Goal: Task Accomplishment & Management: Complete application form

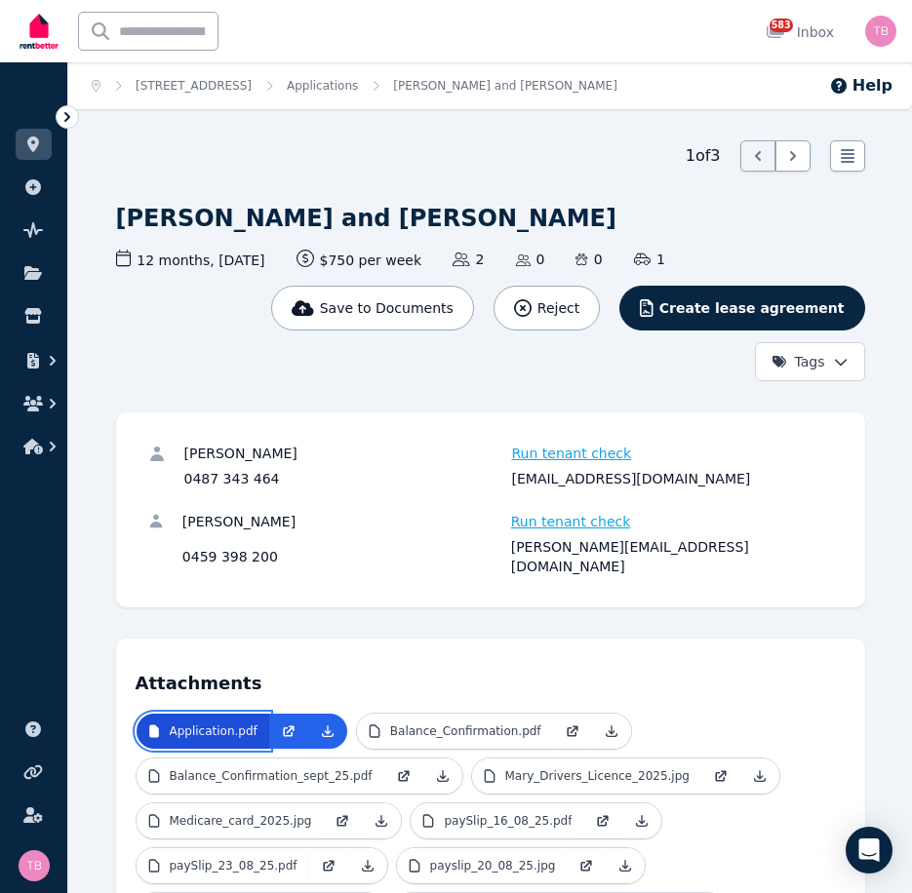
click at [224, 723] on p "Application.pdf" at bounding box center [214, 731] width 88 height 16
click at [322, 725] on icon at bounding box center [327, 730] width 11 height 11
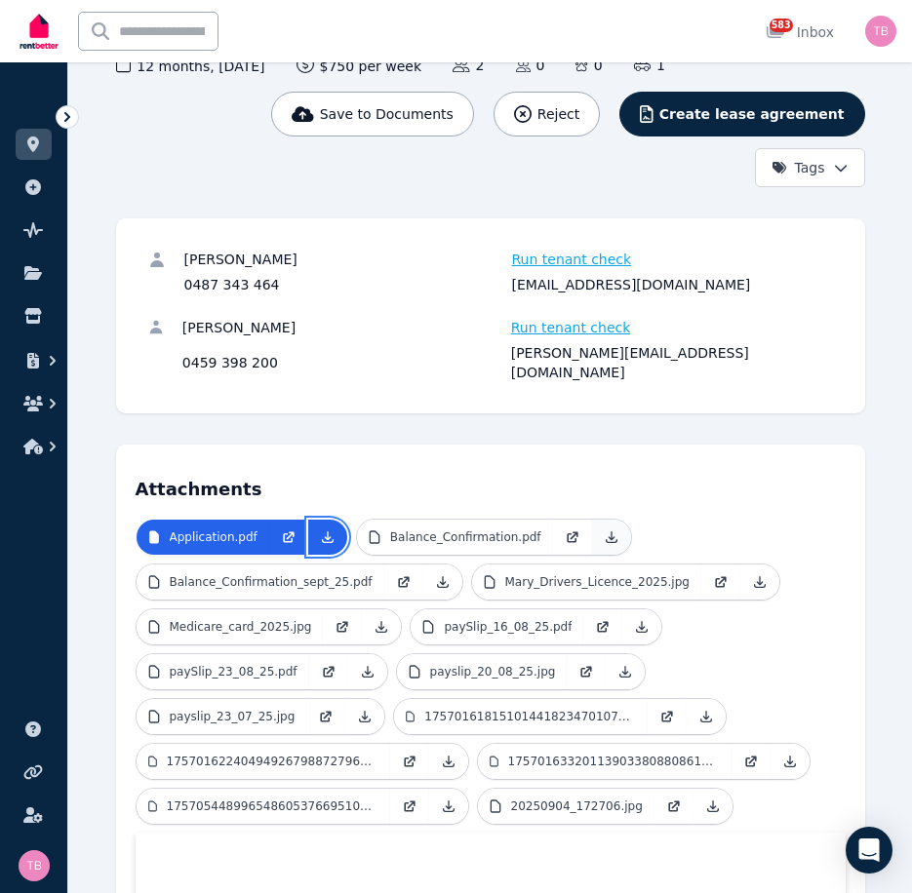
scroll to position [195, 0]
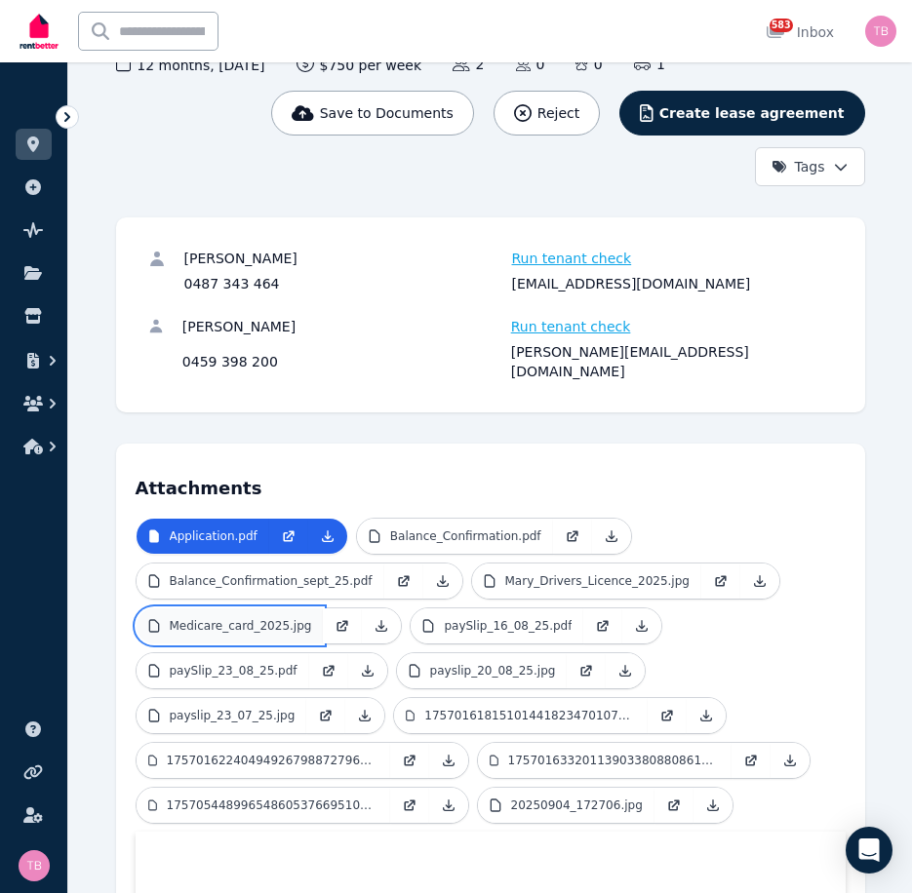
click at [247, 618] on p "Medicare_card_2025.jpg" at bounding box center [241, 626] width 142 height 16
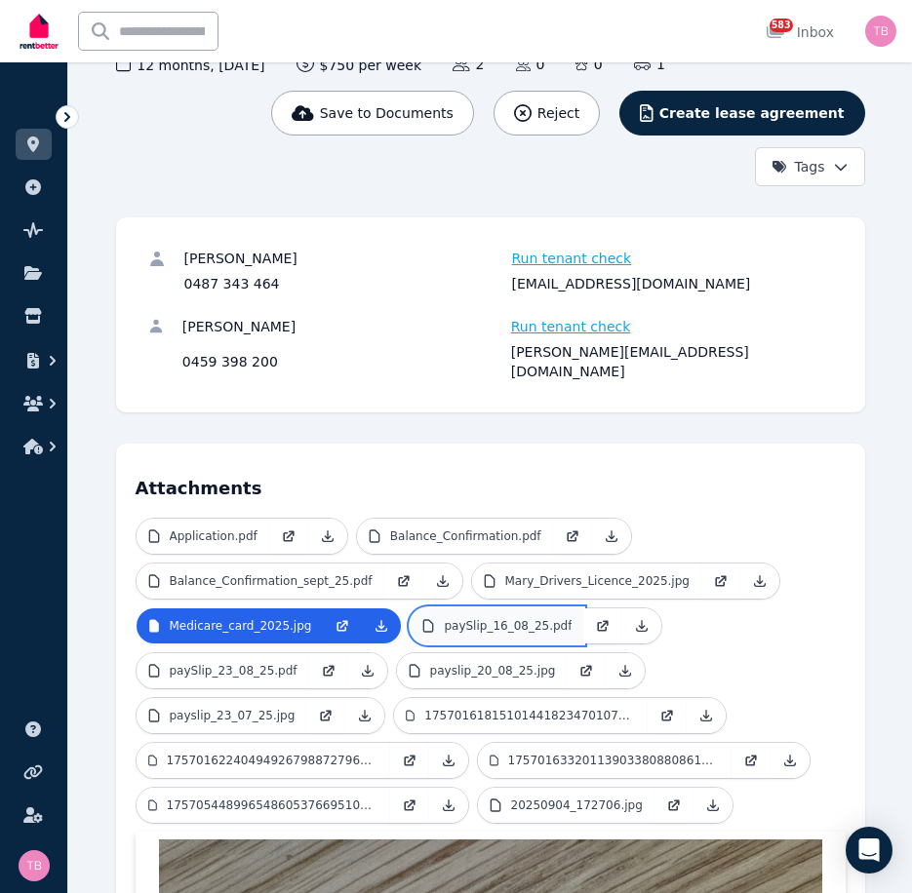
click at [464, 618] on p "paySlip_16_08_25.pdf" at bounding box center [508, 626] width 128 height 16
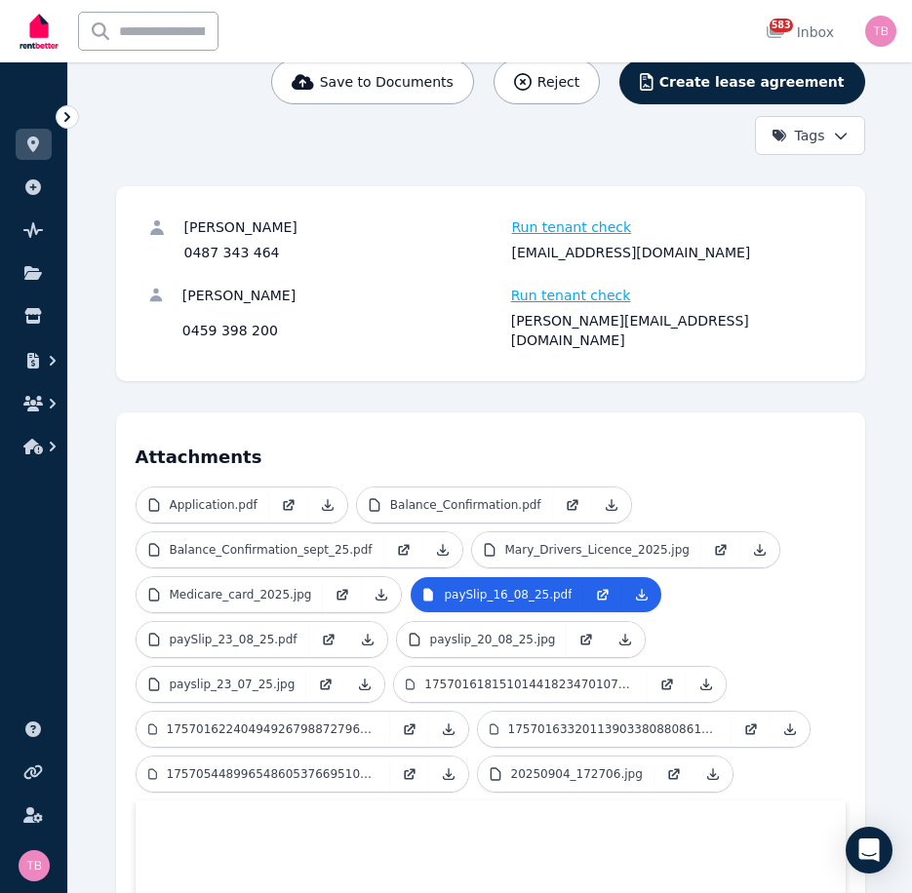
scroll to position [0, 0]
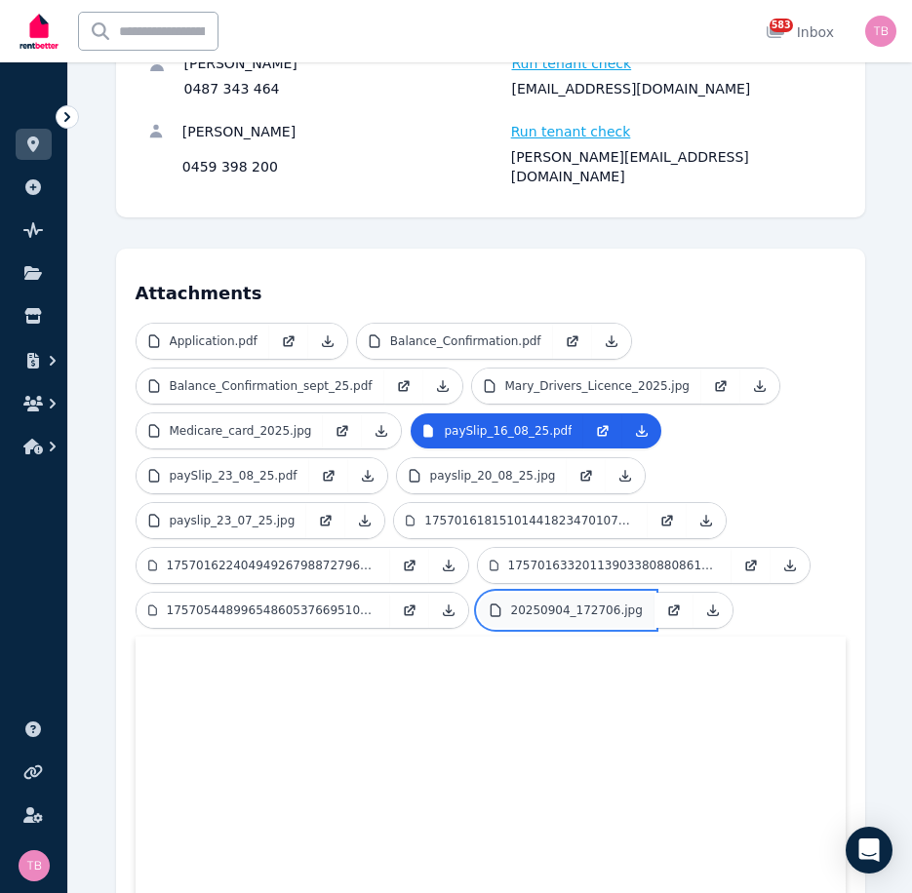
click at [545, 602] on p "20250904_172706.jpg" at bounding box center [577, 610] width 132 height 16
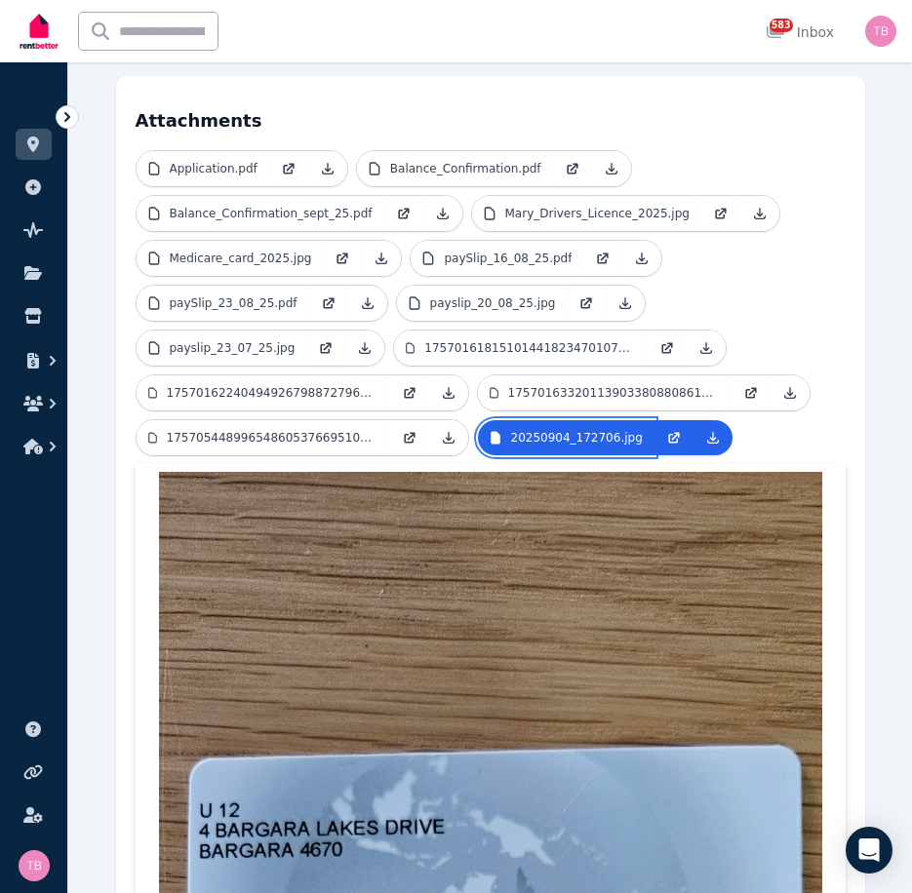
scroll to position [585, 0]
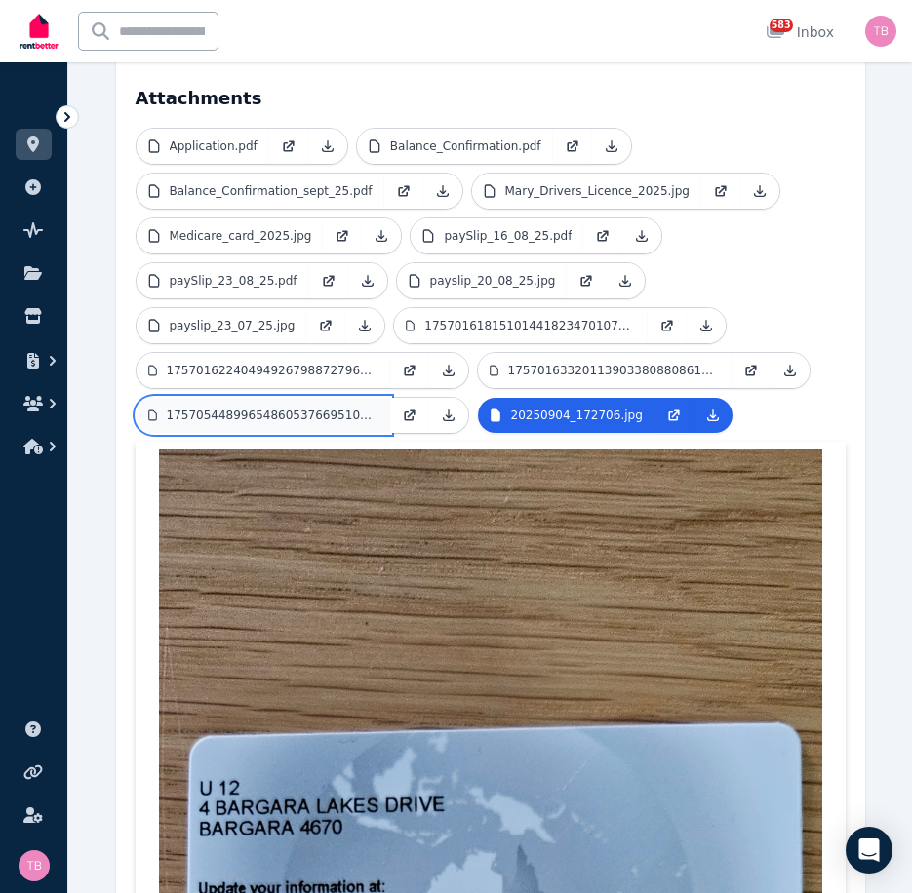
click at [230, 407] on p "17570544899654860537669510007160.jpg" at bounding box center [273, 415] width 212 height 16
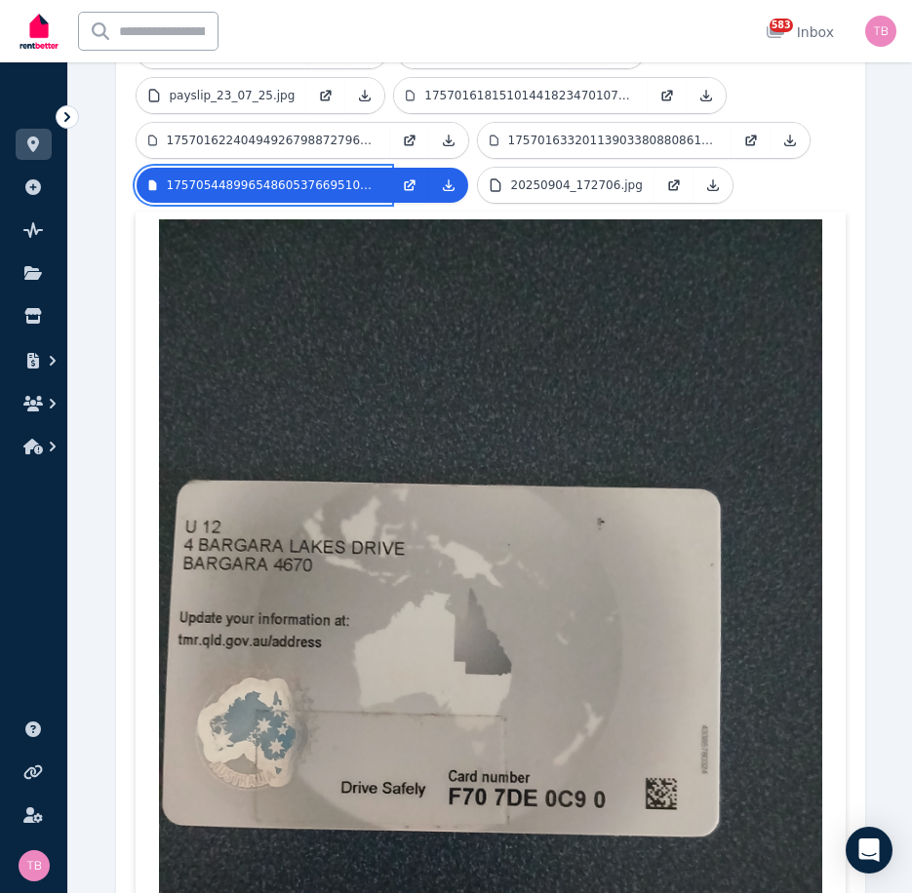
scroll to position [780, 0]
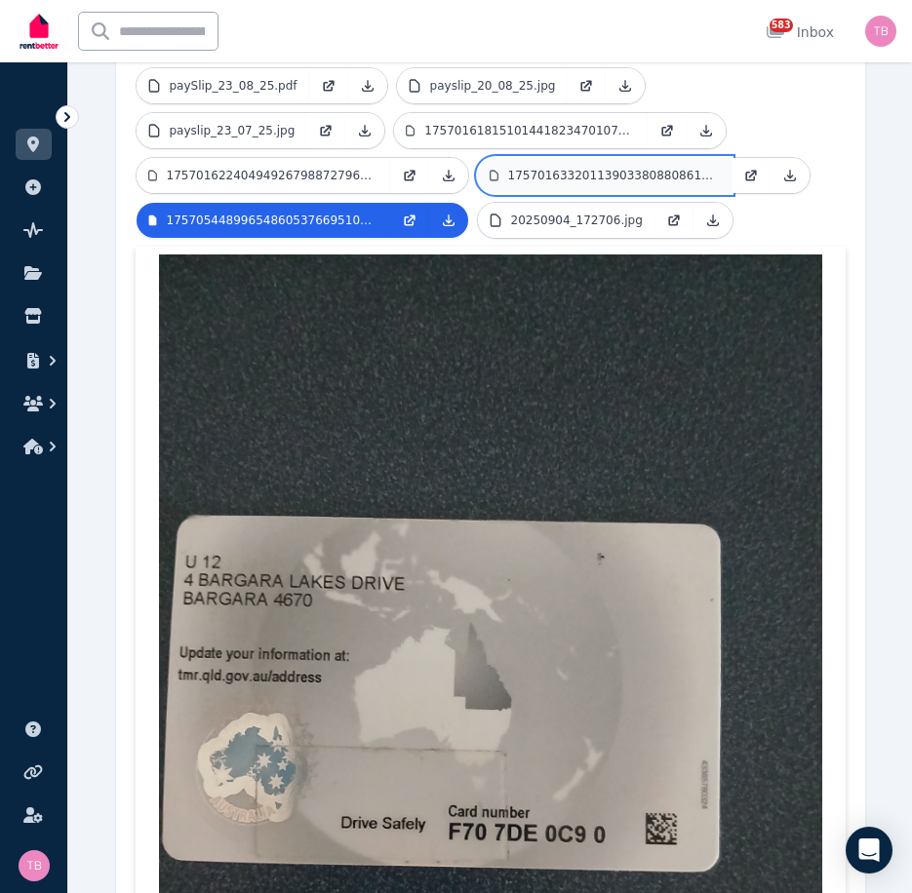
click at [544, 168] on p "17570163320113903380880861518102.jpg" at bounding box center [614, 176] width 212 height 16
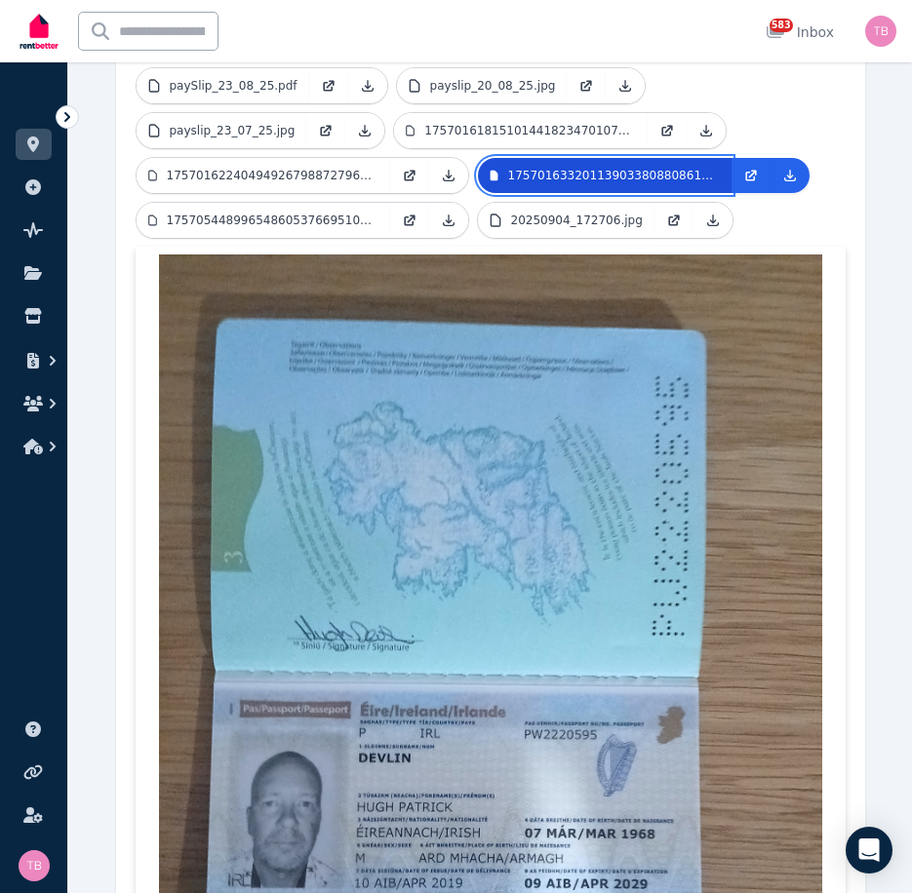
click at [544, 168] on p "17570163320113903380880861518102.jpg" at bounding box center [614, 176] width 212 height 16
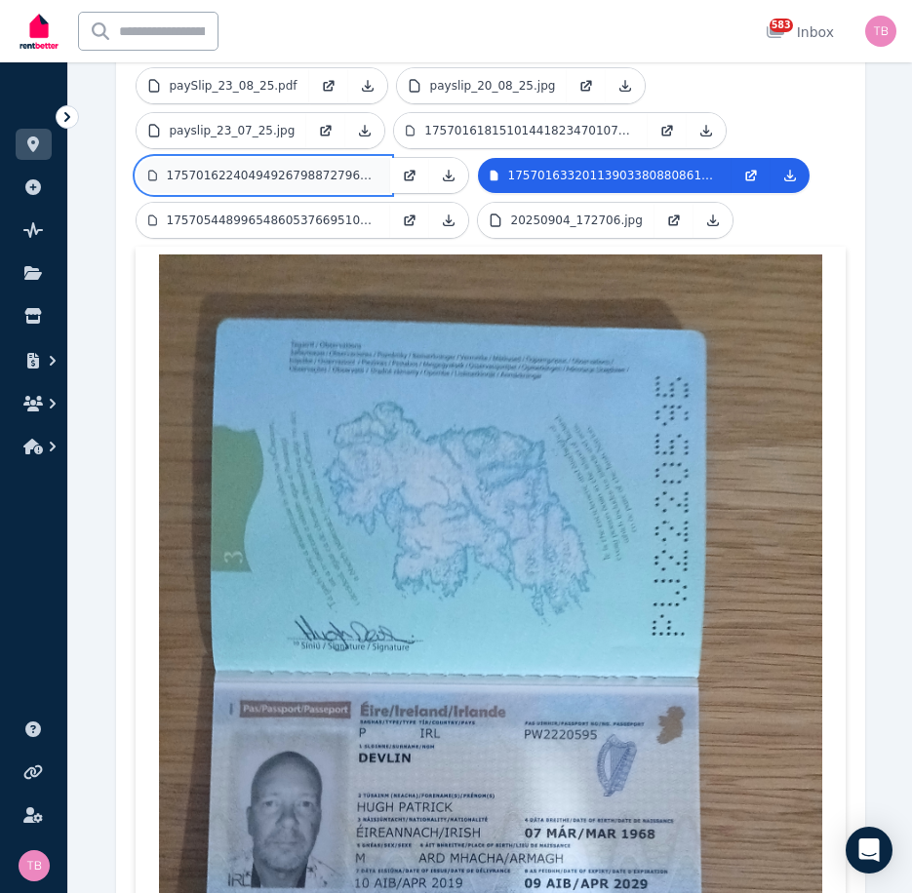
click at [296, 158] on link "17570162240494926798872796769706.jpg" at bounding box center [262, 175] width 253 height 35
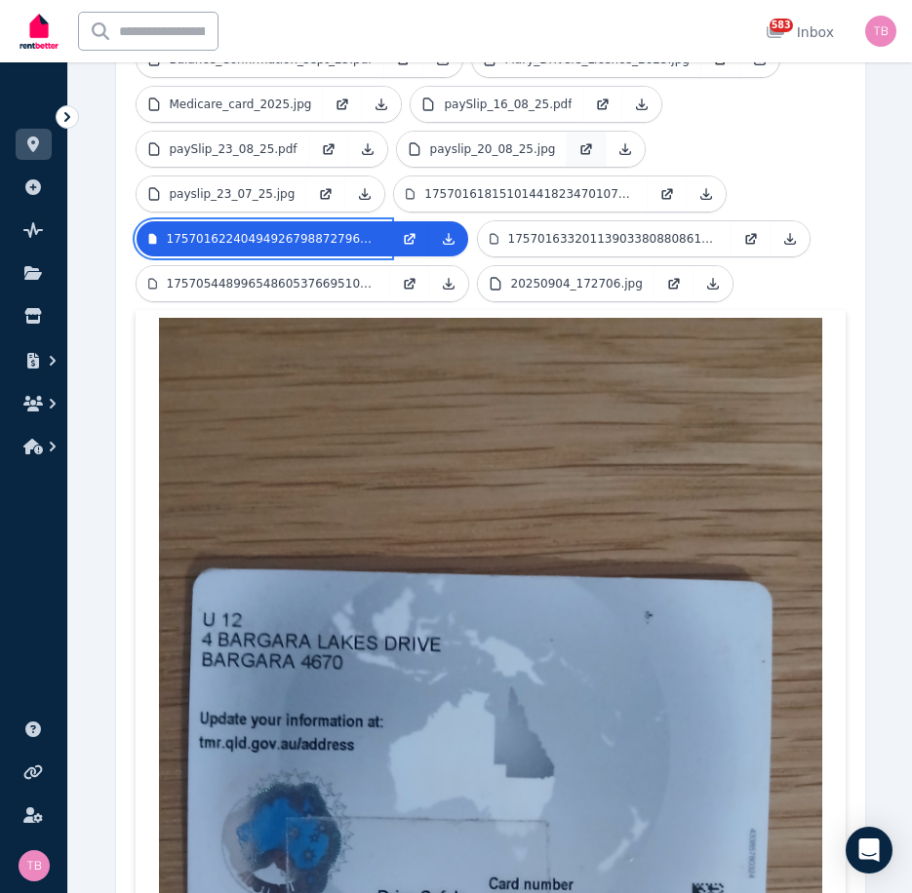
scroll to position [682, 0]
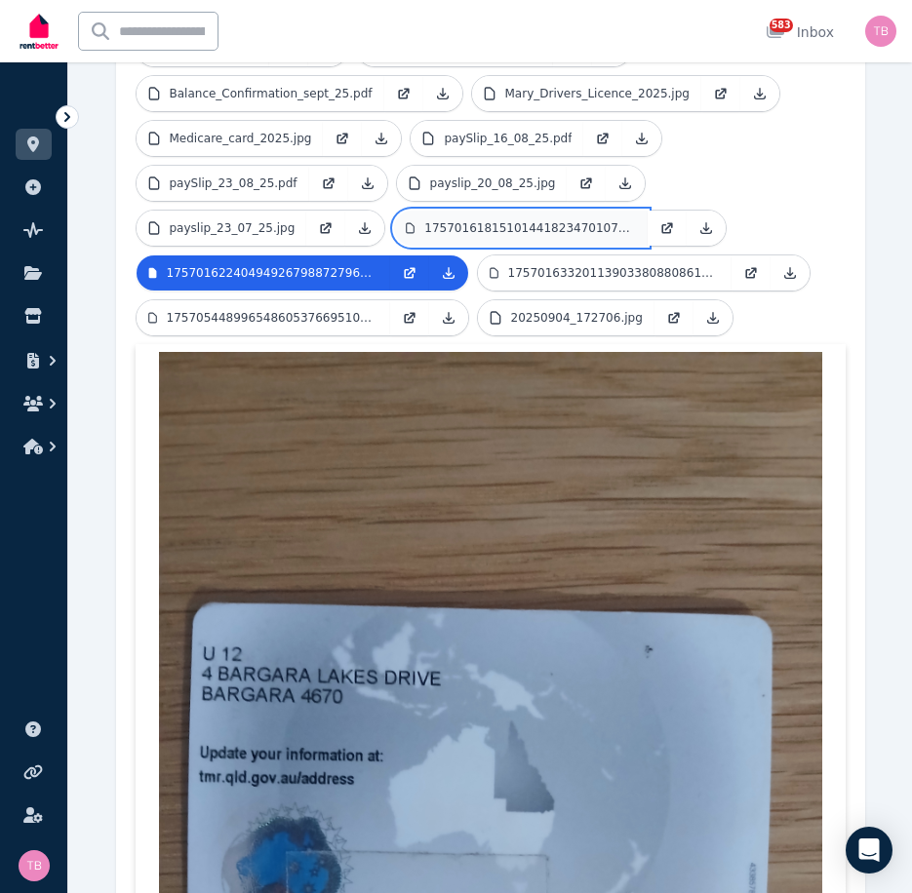
click at [509, 220] on p "17570161815101441823470107172900.jpg" at bounding box center [530, 228] width 212 height 16
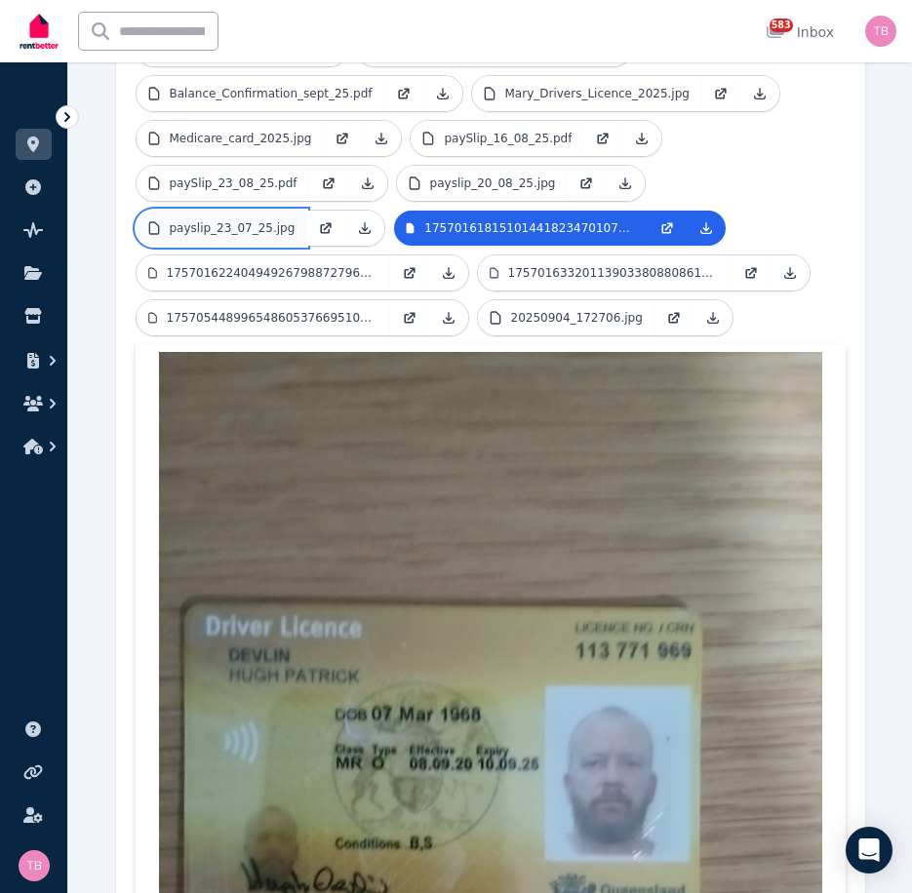
click at [250, 220] on p "payslip_23_07_25.jpg" at bounding box center [233, 228] width 126 height 16
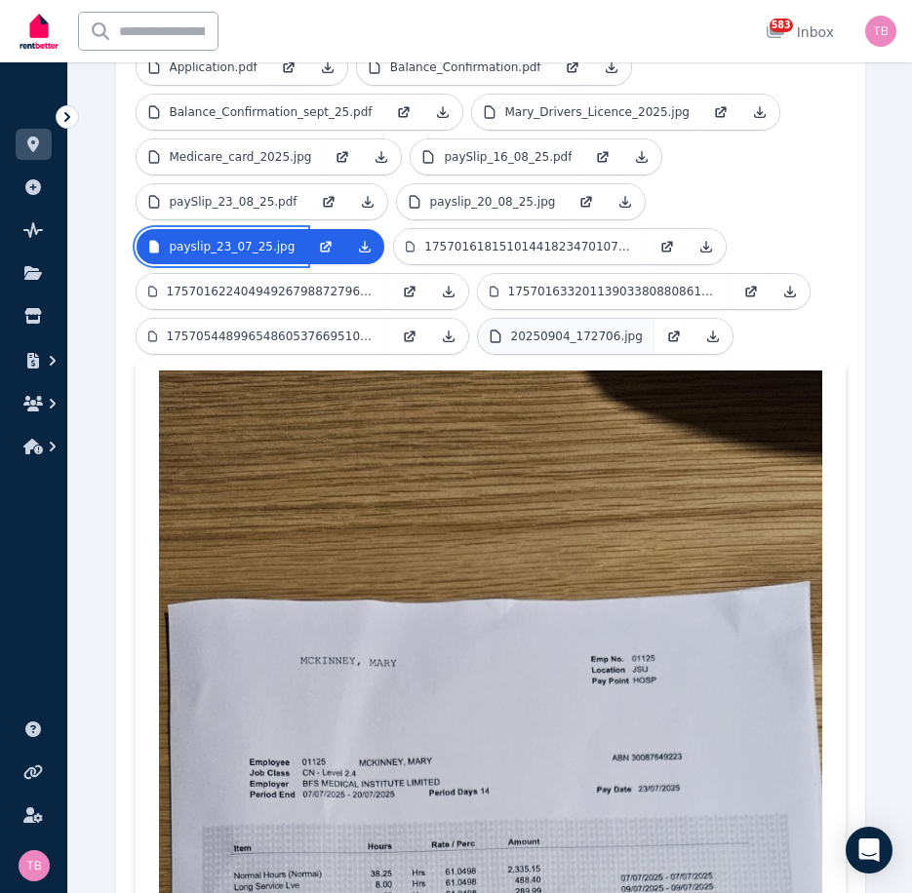
scroll to position [487, 0]
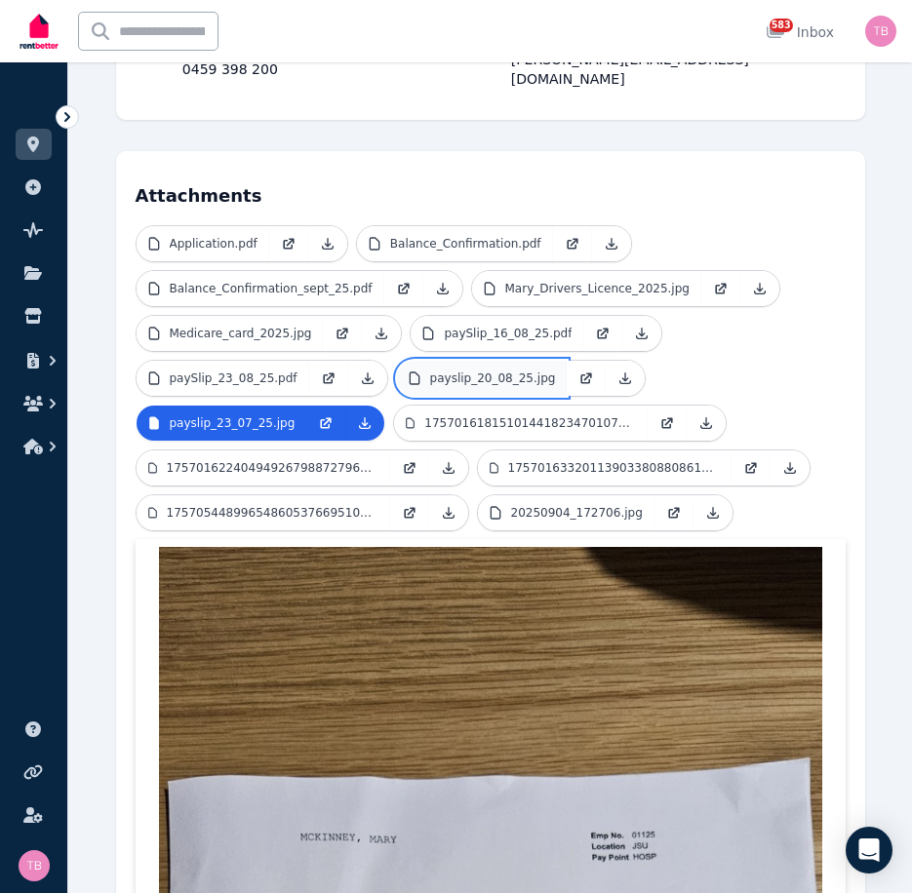
click at [465, 370] on p "payslip_20_08_25.jpg" at bounding box center [493, 378] width 126 height 16
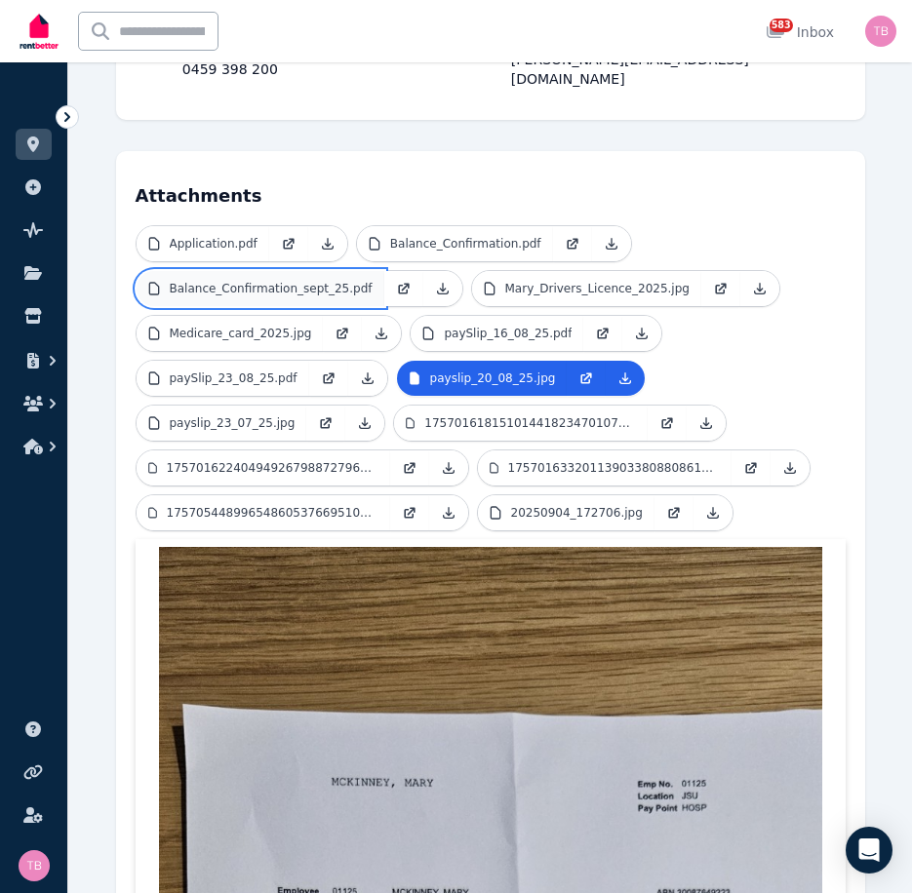
click at [253, 281] on p "Balance_Confirmation_sept_25.pdf" at bounding box center [271, 289] width 203 height 16
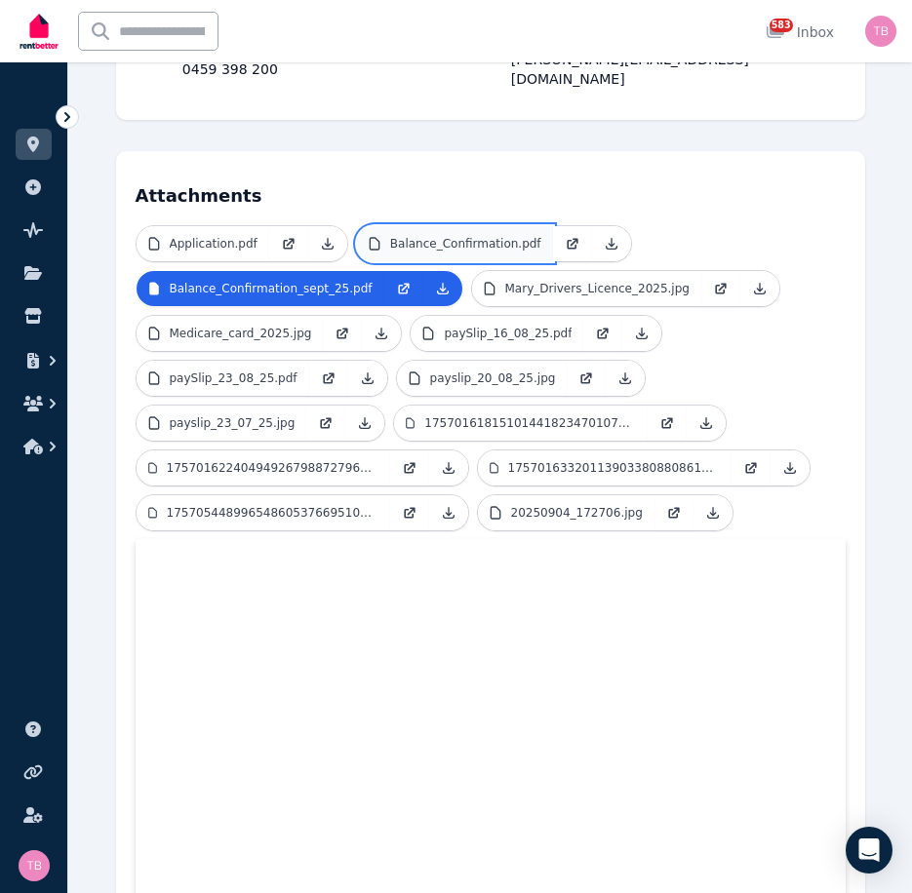
click at [442, 236] on p "Balance_Confirmation.pdf" at bounding box center [465, 244] width 151 height 16
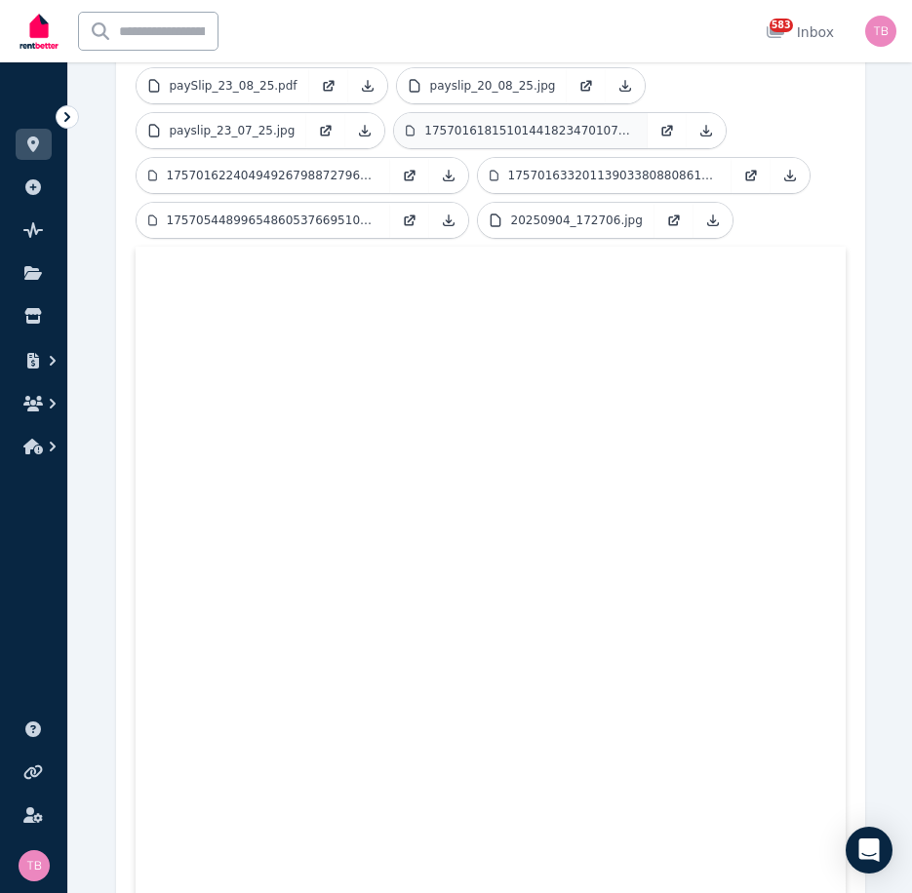
scroll to position [390, 0]
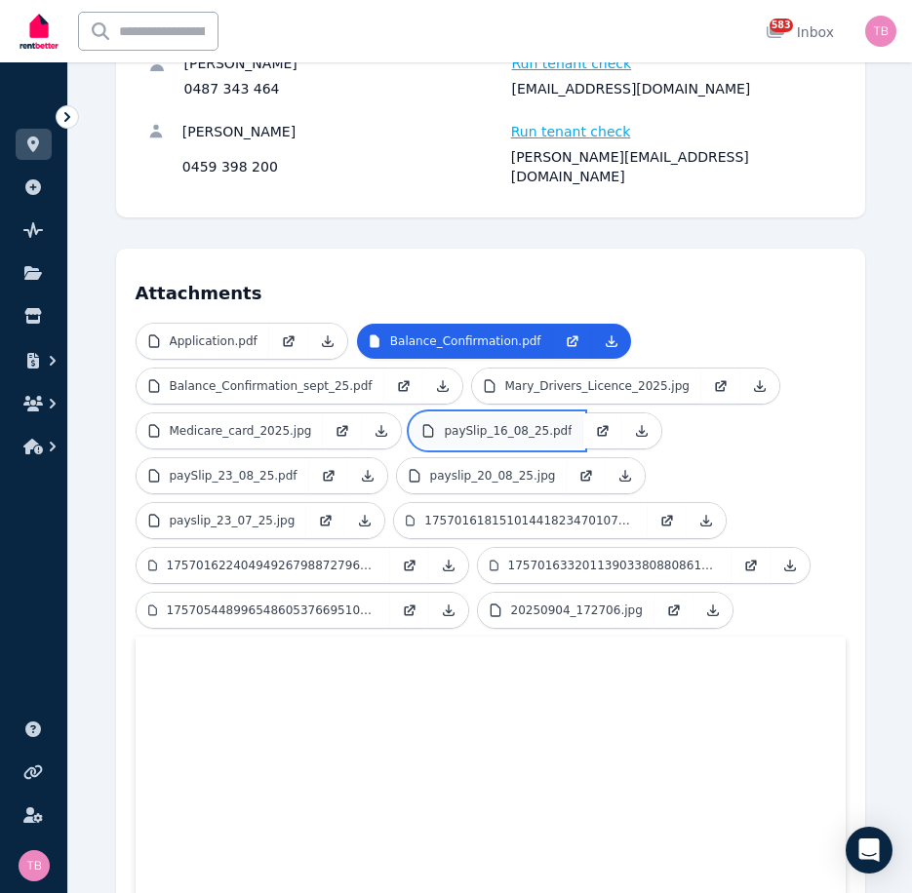
click at [460, 423] on p "paySlip_16_08_25.pdf" at bounding box center [508, 431] width 128 height 16
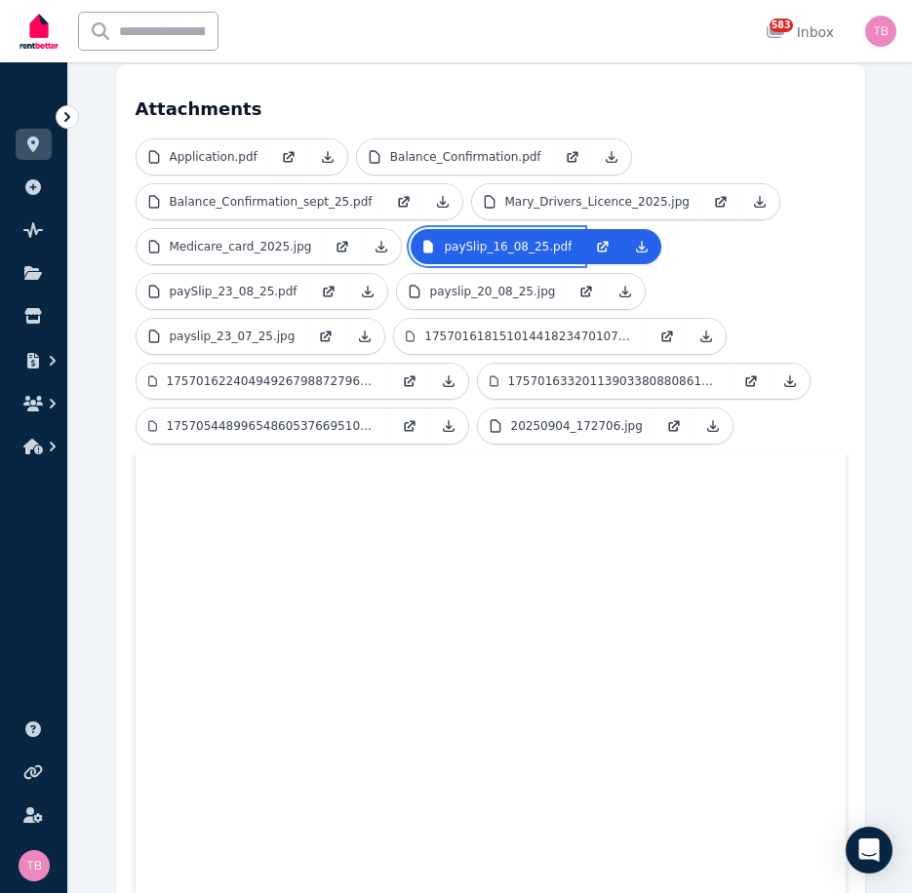
scroll to position [585, 0]
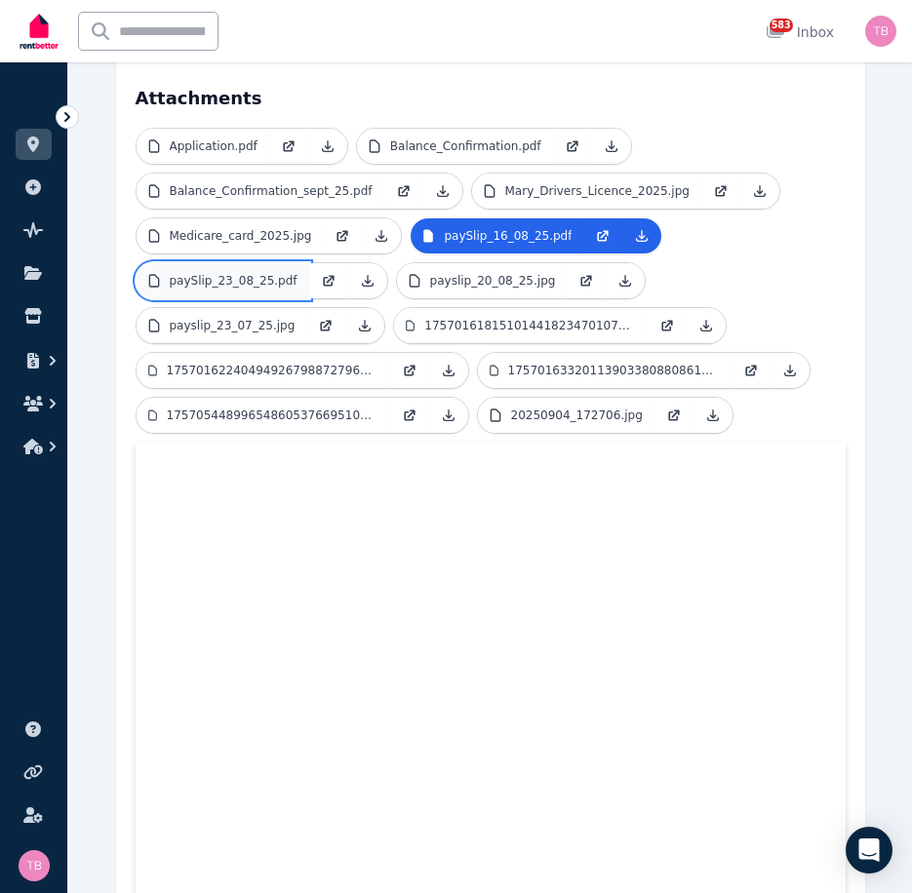
click at [200, 273] on p "paySlip_23_08_25.pdf" at bounding box center [234, 281] width 128 height 16
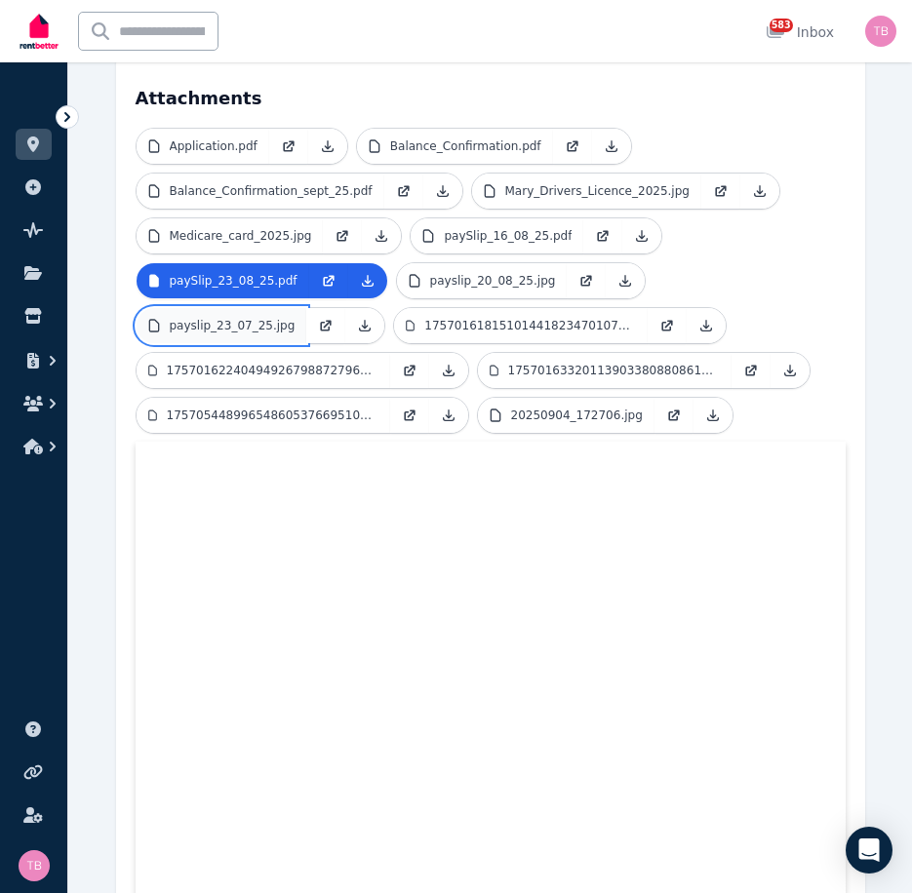
click at [286, 309] on link "payslip_23_07_25.jpg" at bounding box center [221, 325] width 171 height 35
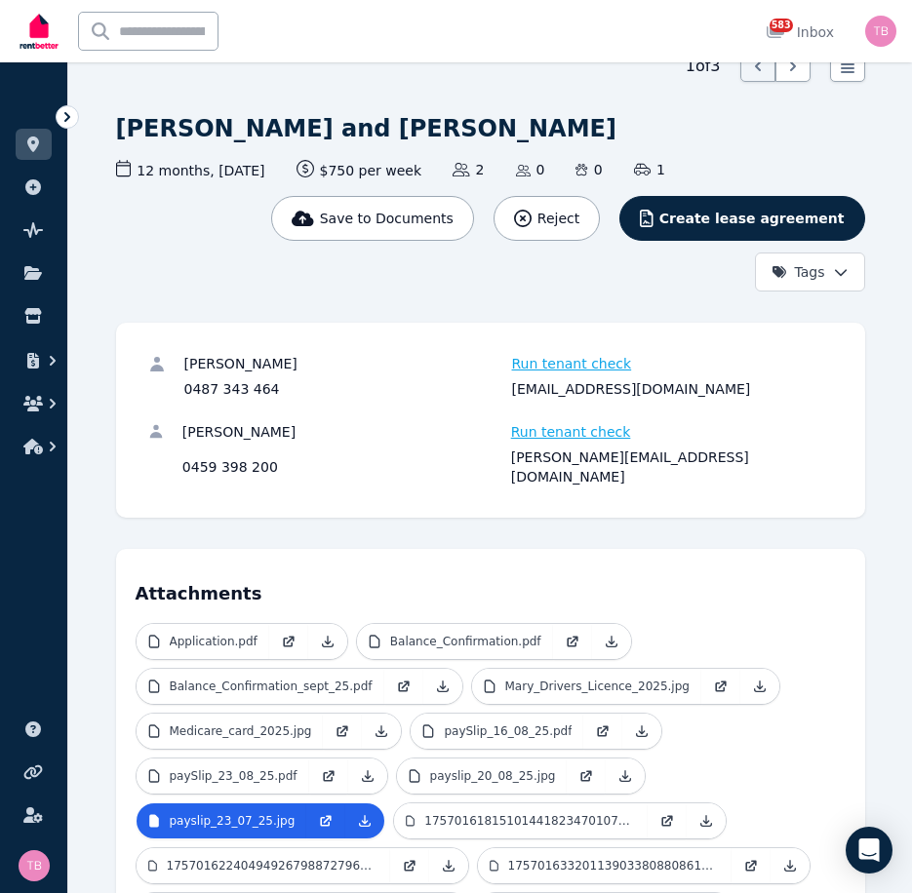
scroll to position [0, 0]
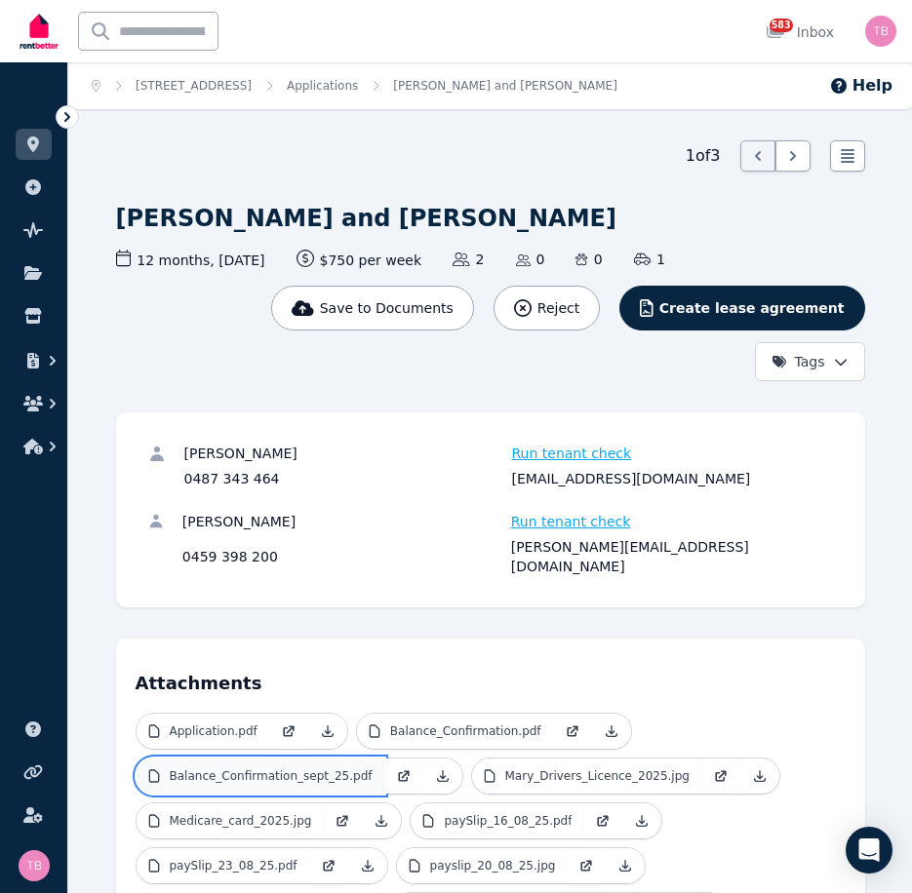
click at [246, 768] on p "Balance_Confirmation_sept_25.pdf" at bounding box center [271, 776] width 203 height 16
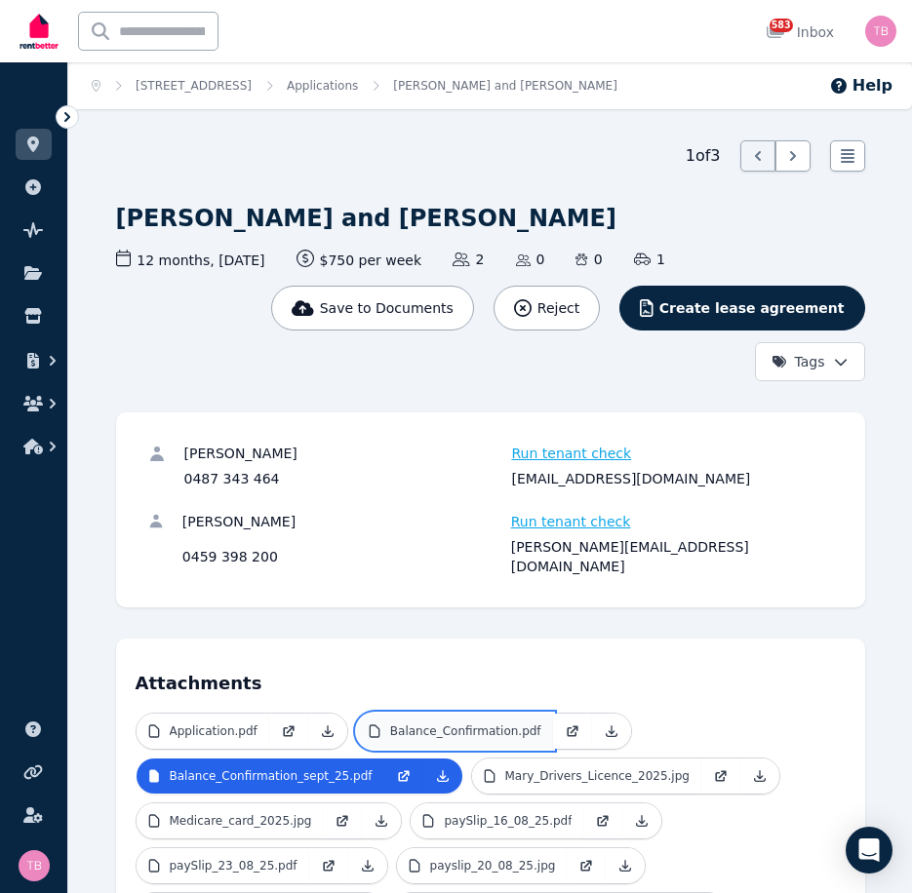
click at [452, 723] on p "Balance_Confirmation.pdf" at bounding box center [465, 731] width 151 height 16
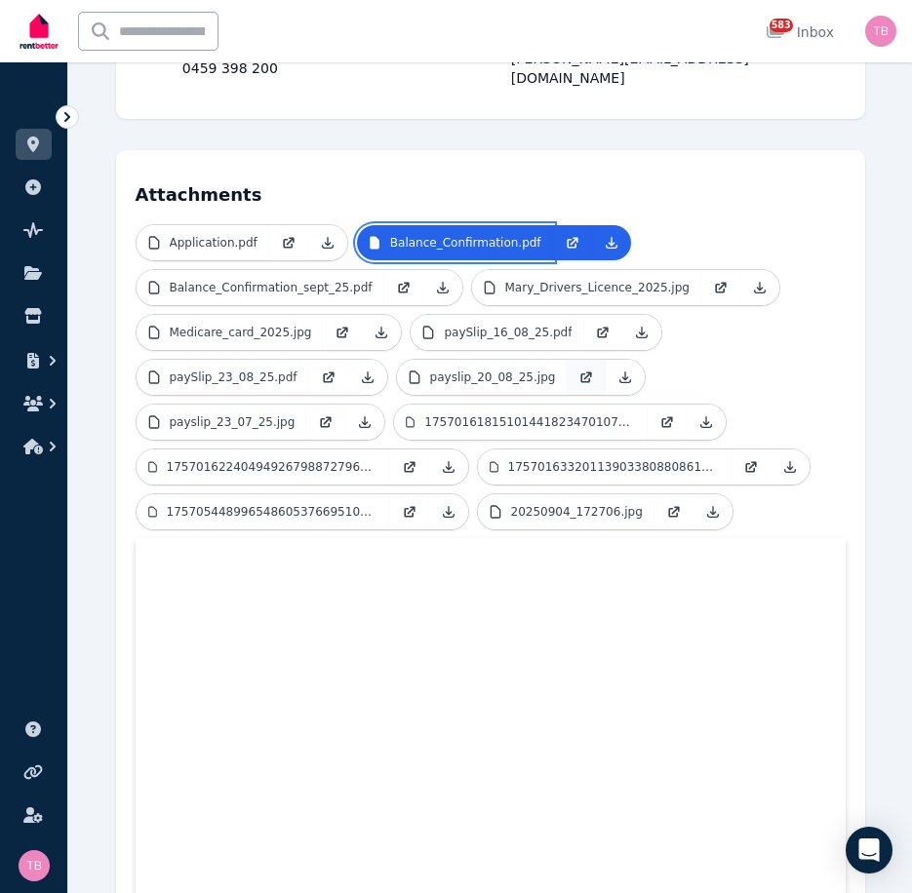
scroll to position [487, 0]
click at [605, 238] on icon at bounding box center [610, 243] width 11 height 11
click at [839, 386] on ul "Application.pdf Balance_Confirmation.pdf Balance_Confirmation_sept_25.pdf Mary_…" at bounding box center [491, 382] width 710 height 314
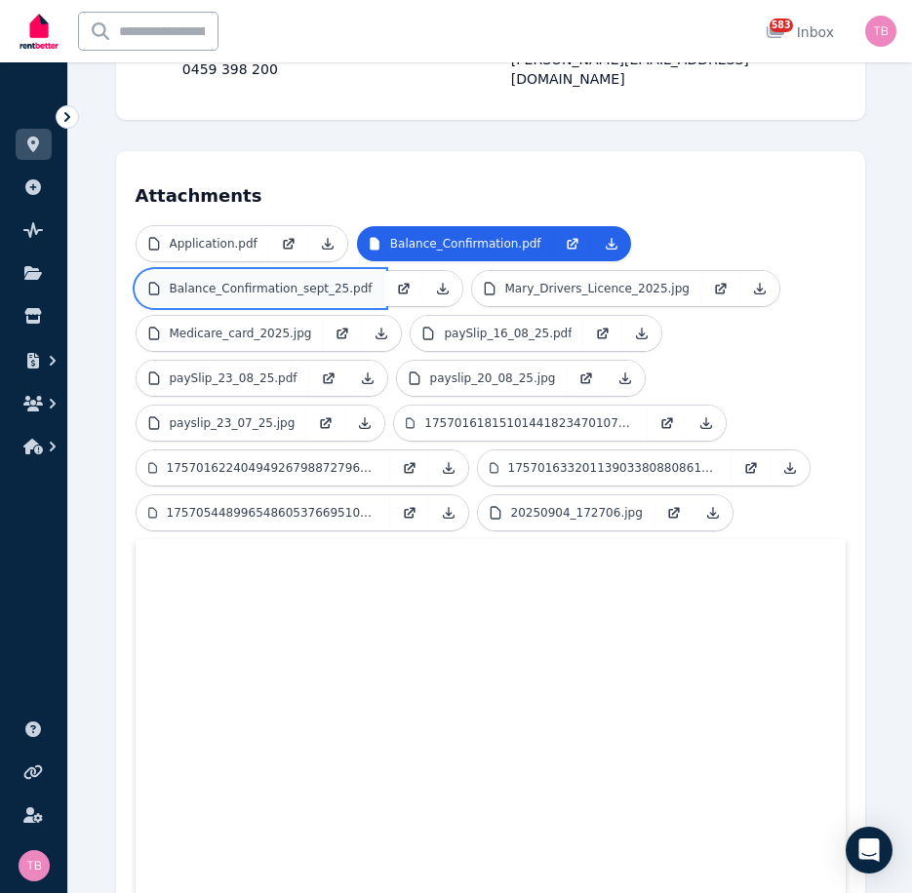
click at [279, 281] on p "Balance_Confirmation_sept_25.pdf" at bounding box center [271, 289] width 203 height 16
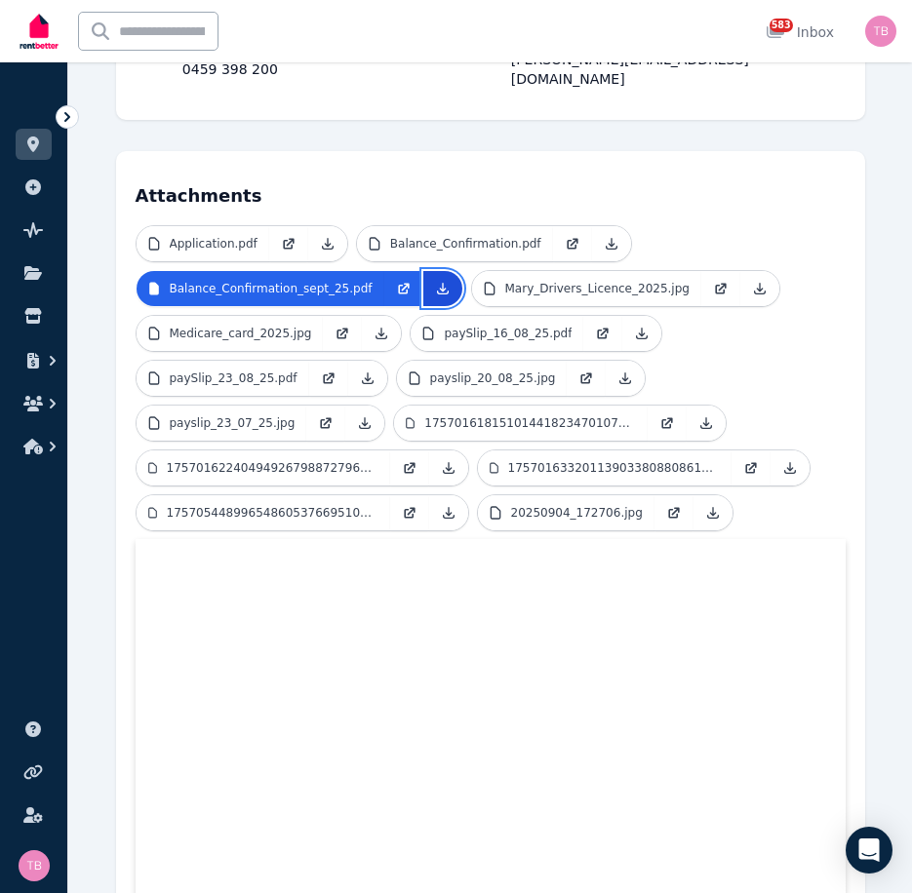
click at [435, 281] on icon at bounding box center [443, 289] width 16 height 16
click at [825, 319] on ul "Application.pdf Balance_Confirmation.pdf Balance_Confirmation_sept_25.pdf Mary_…" at bounding box center [491, 382] width 710 height 314
click at [534, 281] on p "Mary_Drivers_Licence_2025.jpg" at bounding box center [597, 289] width 184 height 16
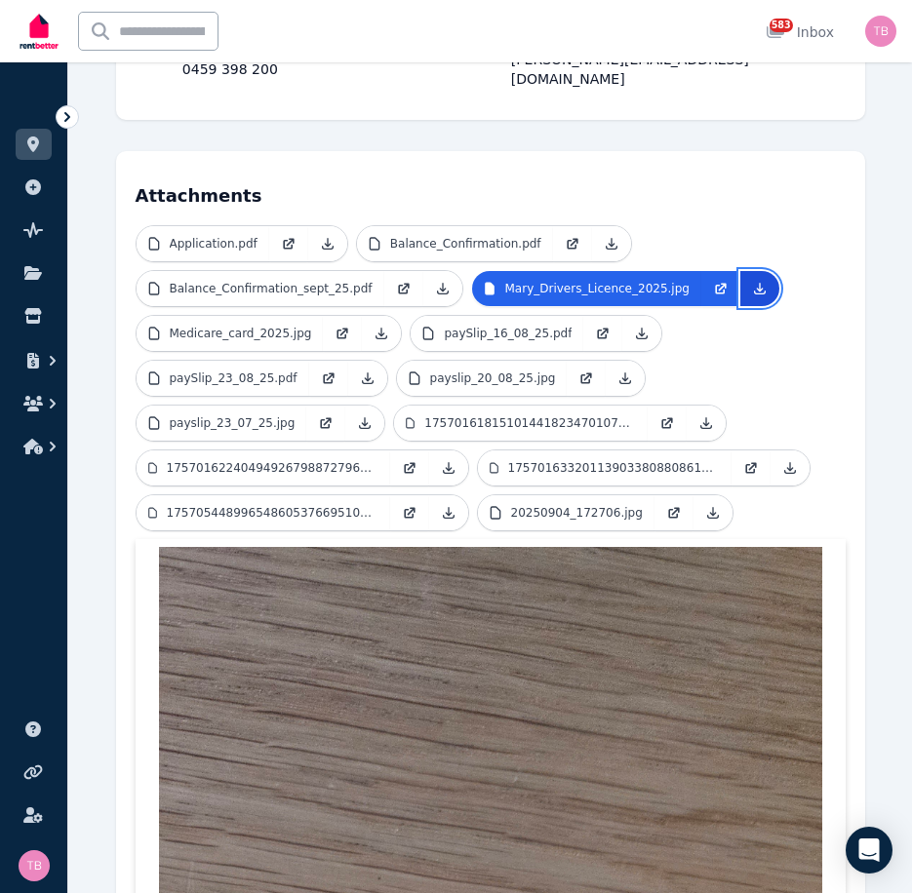
click at [752, 281] on icon at bounding box center [760, 289] width 16 height 16
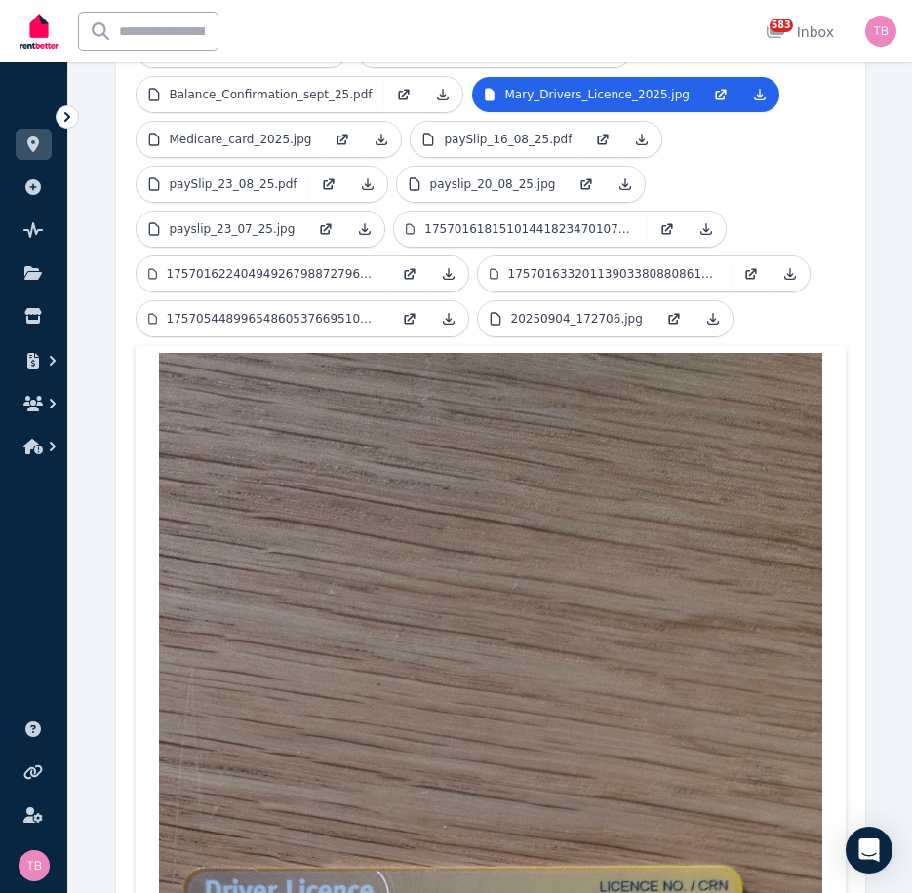
scroll to position [682, 0]
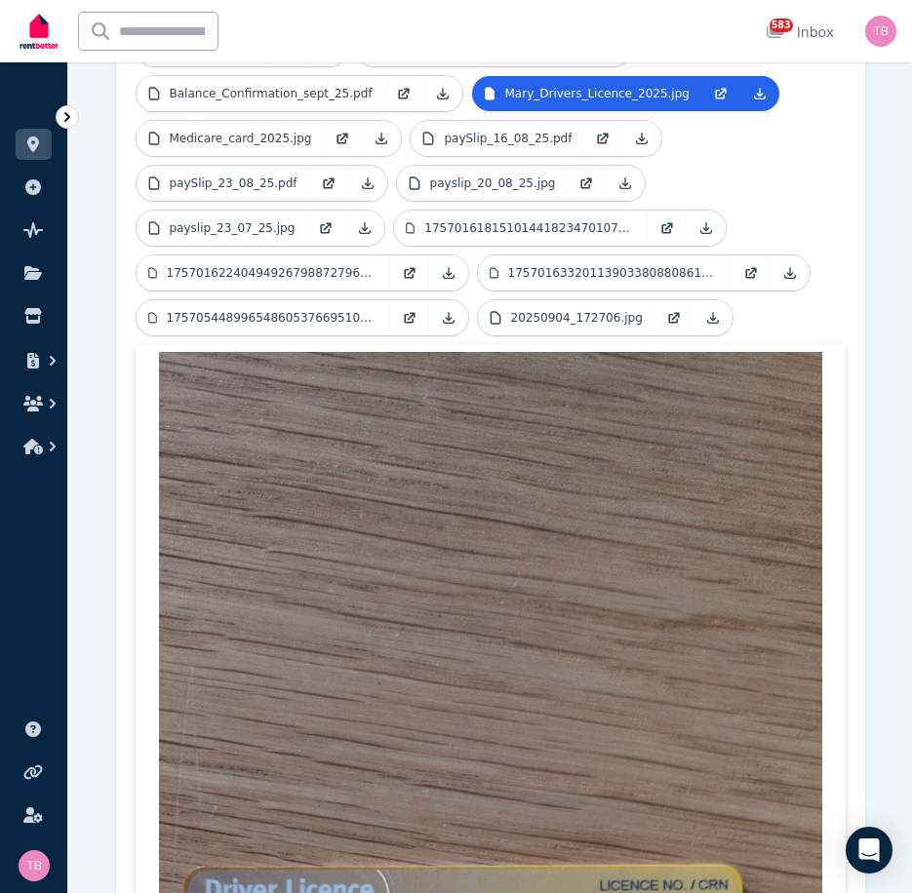
click at [866, 496] on div "1 of 3 List view [PERSON_NAME] and [PERSON_NAME] Save to Documents Reject Creat…" at bounding box center [489, 687] width 843 height 2458
click at [343, 310] on p "17570544899654860537669510007160.jpg" at bounding box center [273, 318] width 212 height 16
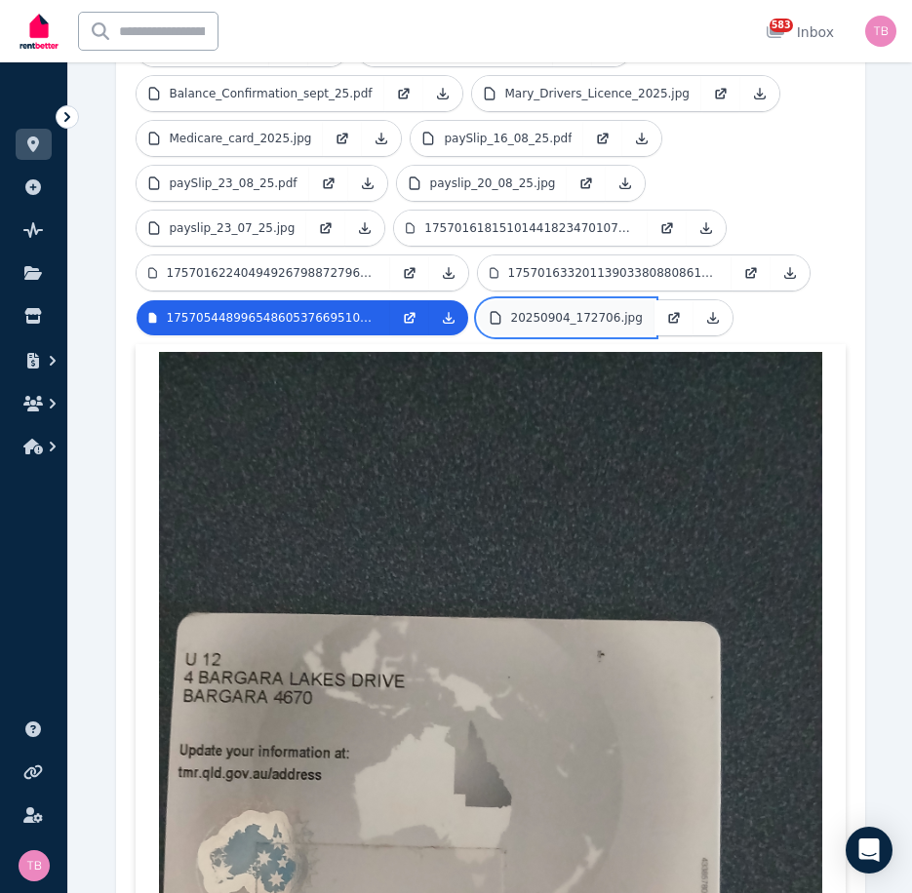
click at [589, 310] on p "20250904_172706.jpg" at bounding box center [577, 318] width 132 height 16
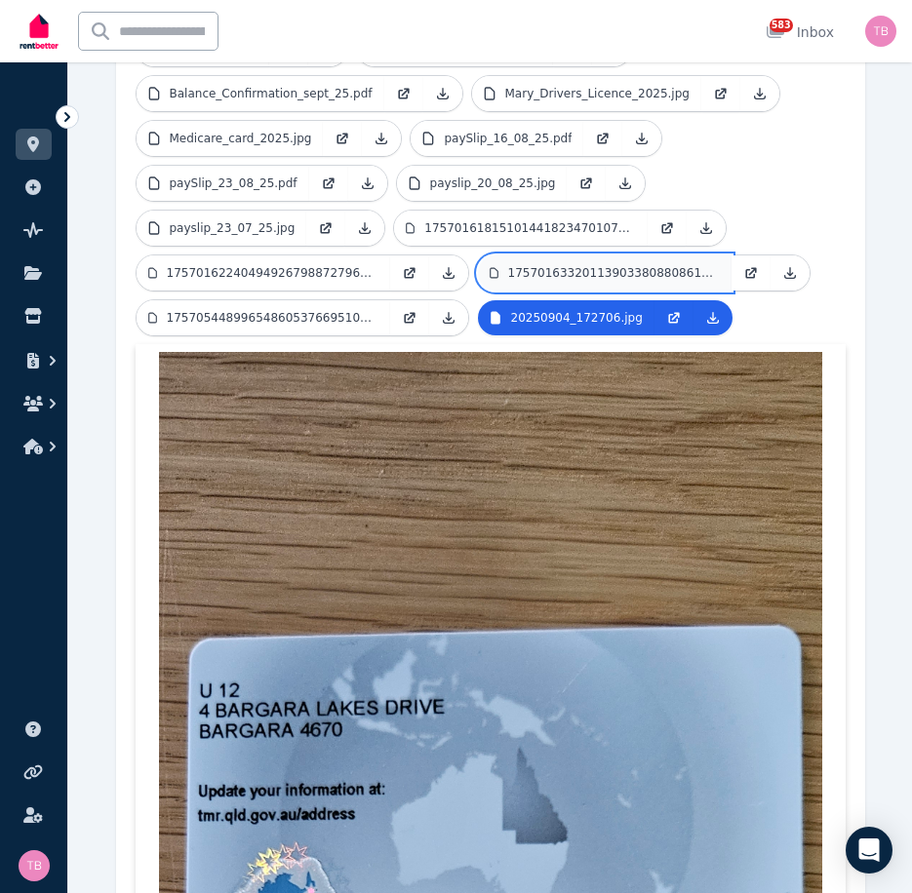
click at [562, 265] on p "17570163320113903380880861518102.jpg" at bounding box center [614, 273] width 212 height 16
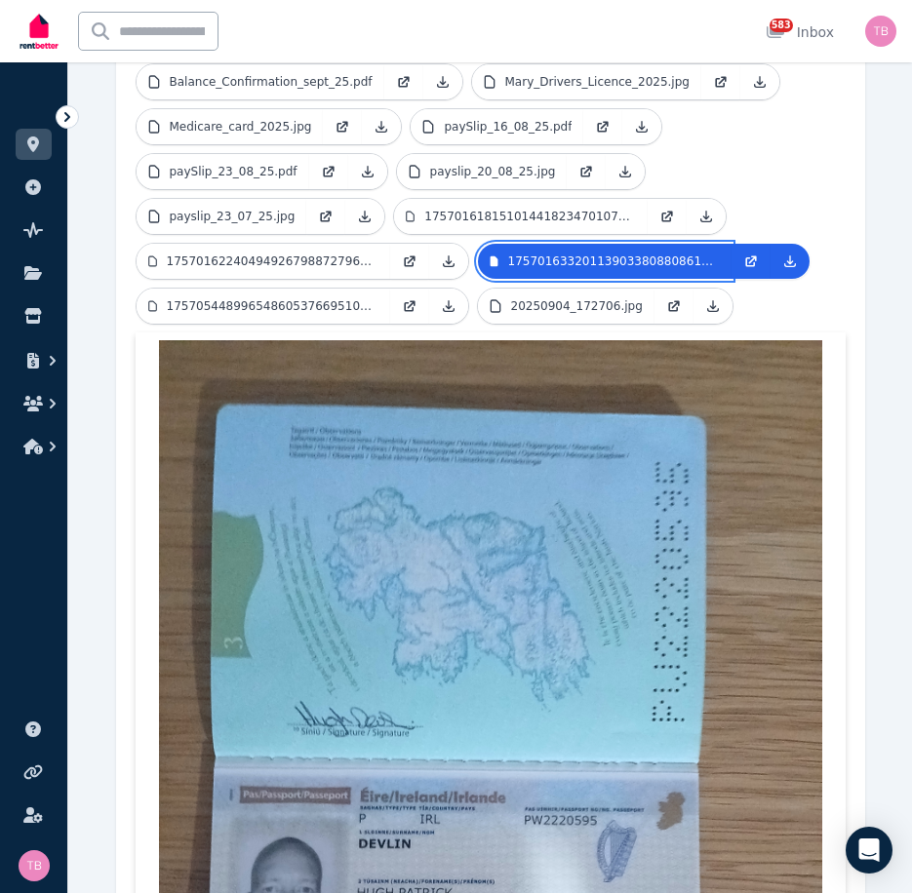
scroll to position [585, 0]
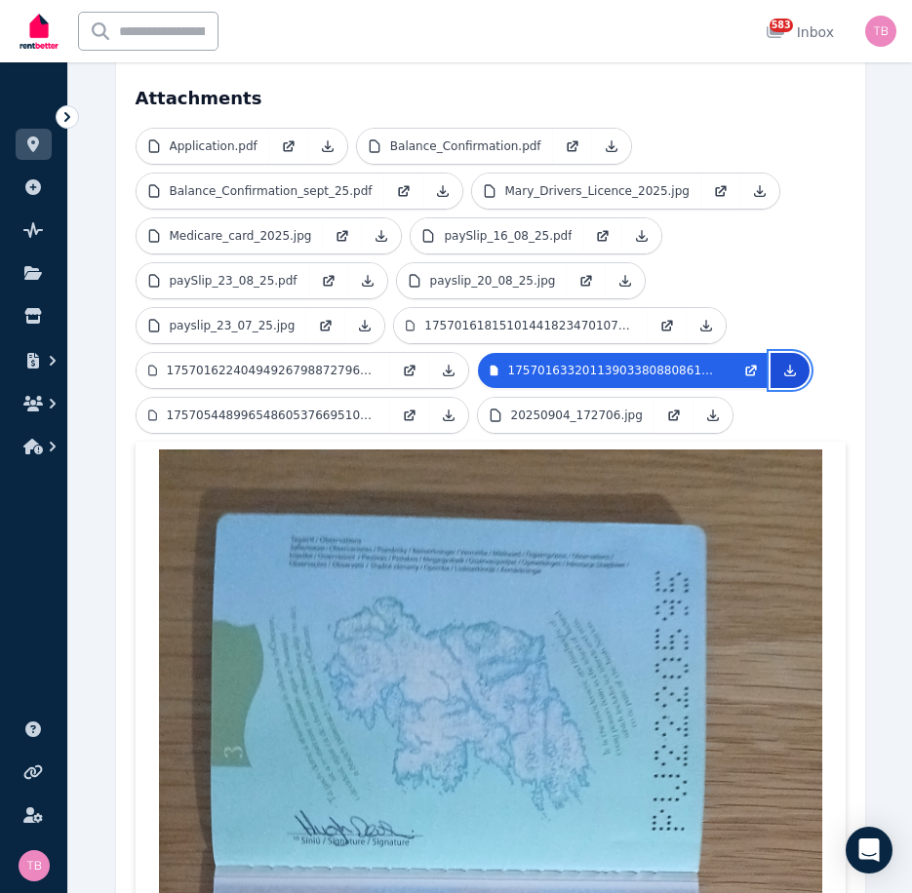
click at [786, 363] on icon at bounding box center [790, 371] width 16 height 16
click at [853, 302] on div "Attachments Application.pdf Balance_Confirmation.pdf Balance_Confirmation_sept_…" at bounding box center [490, 725] width 749 height 1342
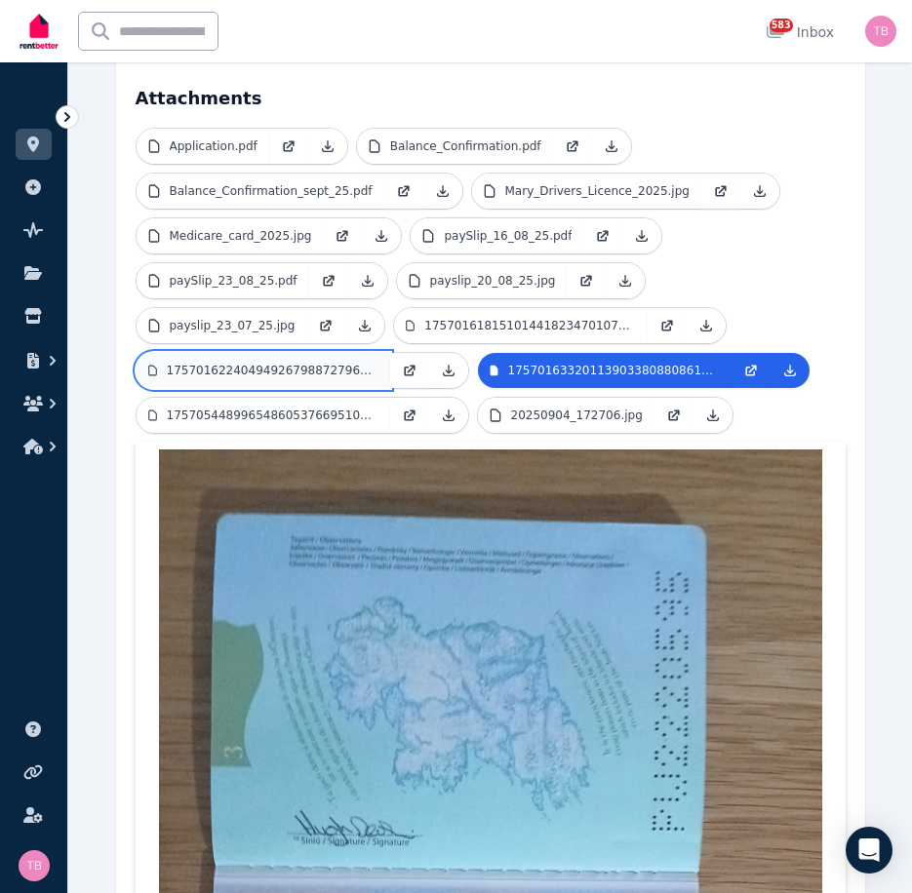
click at [302, 363] on p "17570162240494926798872796769706.jpg" at bounding box center [273, 371] width 212 height 16
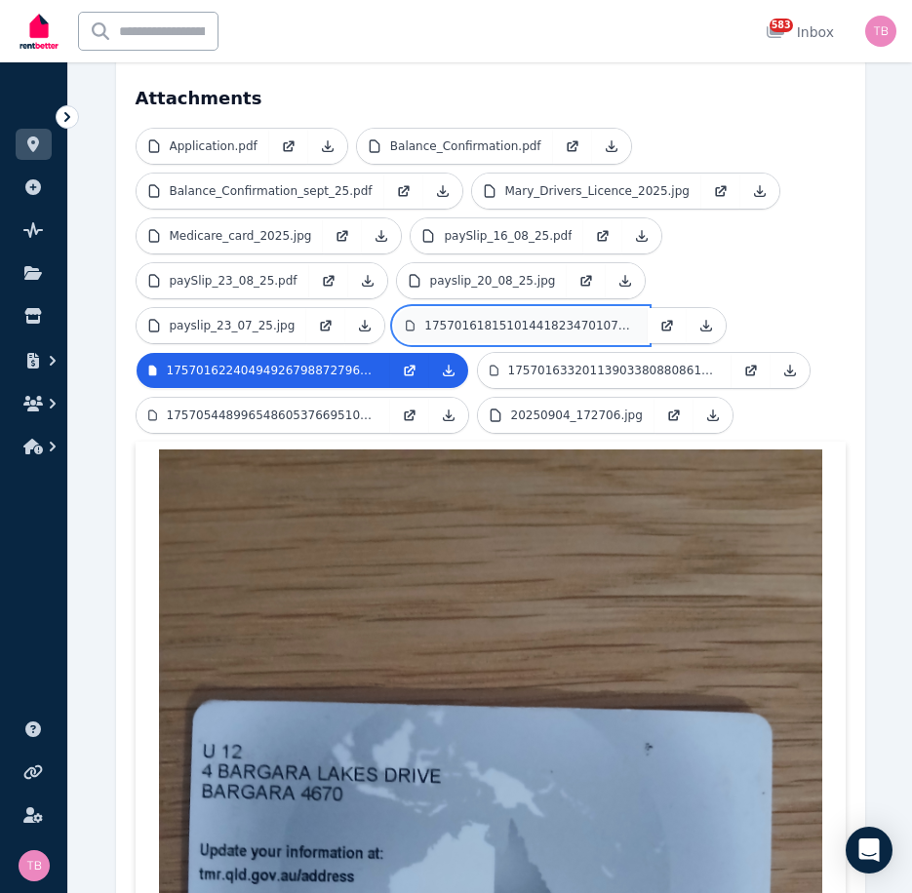
click at [576, 318] on p "17570161815101441823470107172900.jpg" at bounding box center [530, 326] width 212 height 16
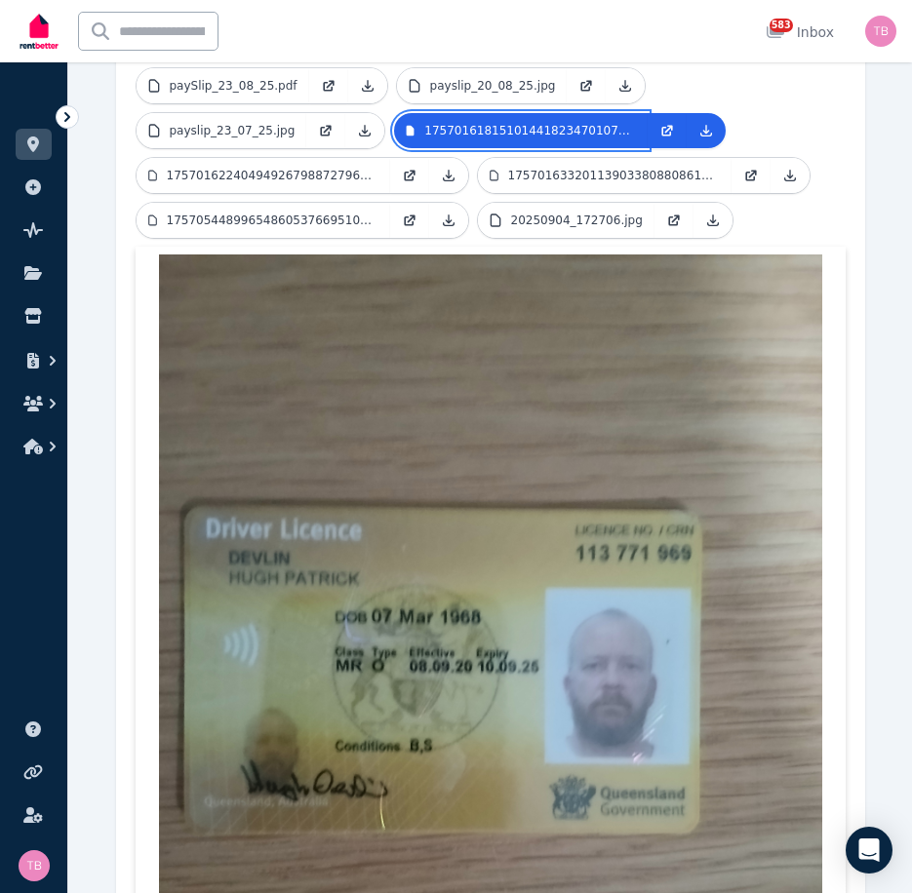
scroll to position [682, 0]
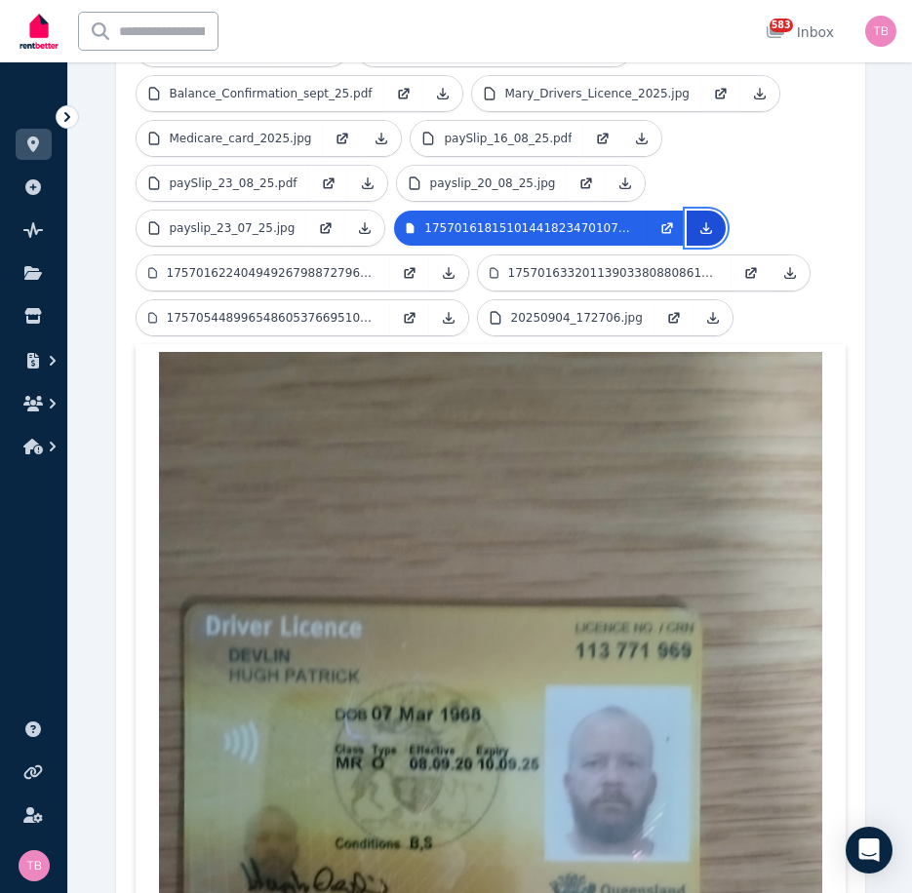
click at [698, 220] on icon at bounding box center [706, 228] width 16 height 16
click at [843, 288] on ul "Application.pdf Balance_Confirmation.pdf Balance_Confirmation_sept_25.pdf Mary_…" at bounding box center [491, 187] width 710 height 314
click at [189, 220] on p "payslip_23_07_25.jpg" at bounding box center [233, 228] width 126 height 16
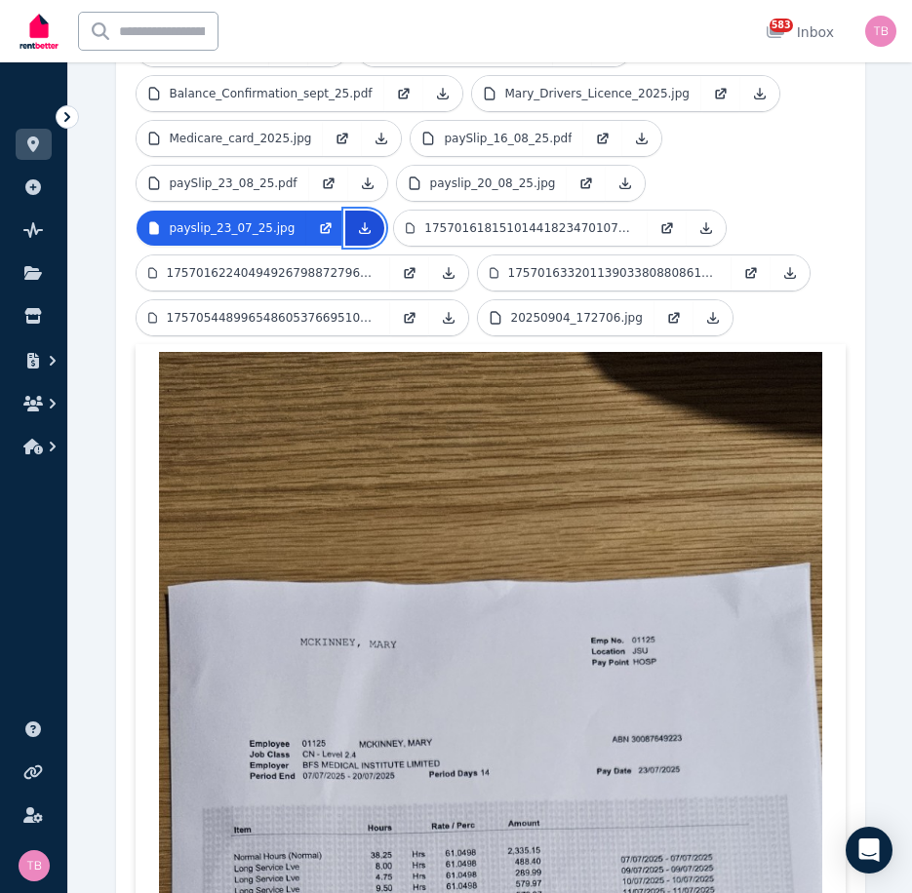
click at [357, 220] on icon at bounding box center [365, 228] width 16 height 16
click at [855, 364] on div "Attachments Application.pdf Balance_Confirmation.pdf Balance_Confirmation_sept_…" at bounding box center [490, 902] width 749 height 1893
click at [430, 175] on p "payslip_20_08_25.jpg" at bounding box center [493, 183] width 126 height 16
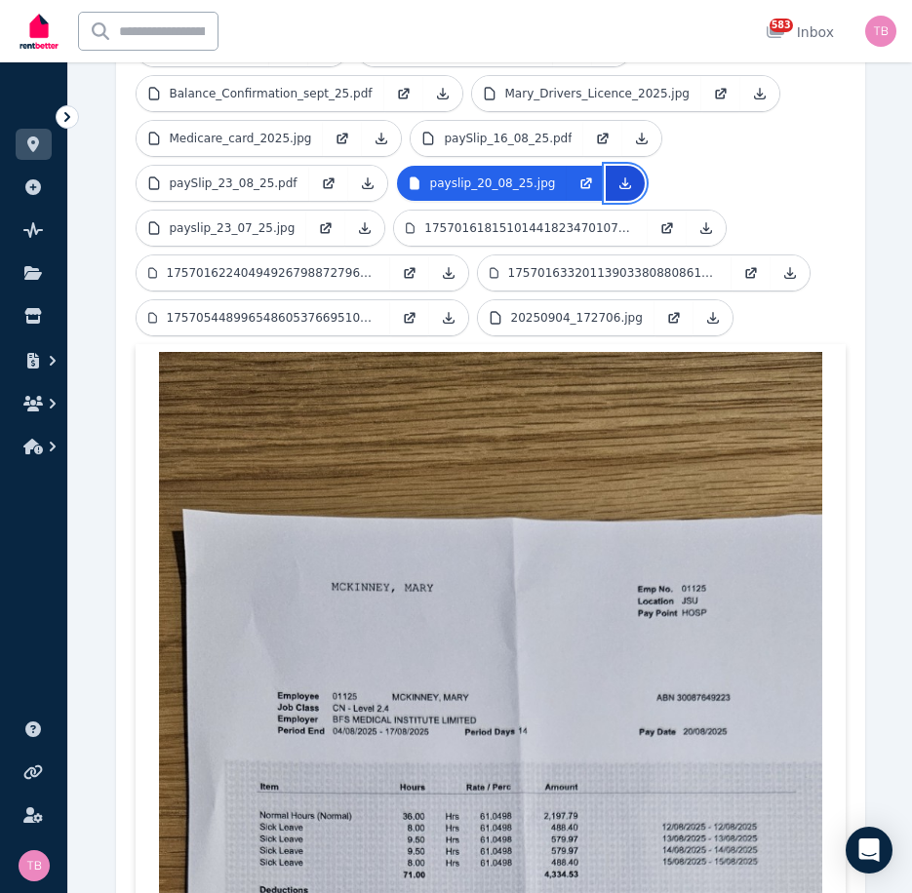
click at [617, 175] on icon at bounding box center [625, 183] width 16 height 16
click at [905, 175] on div "1 of 3 List view [PERSON_NAME] and [PERSON_NAME] Save to Documents Reject Creat…" at bounding box center [489, 687] width 843 height 2458
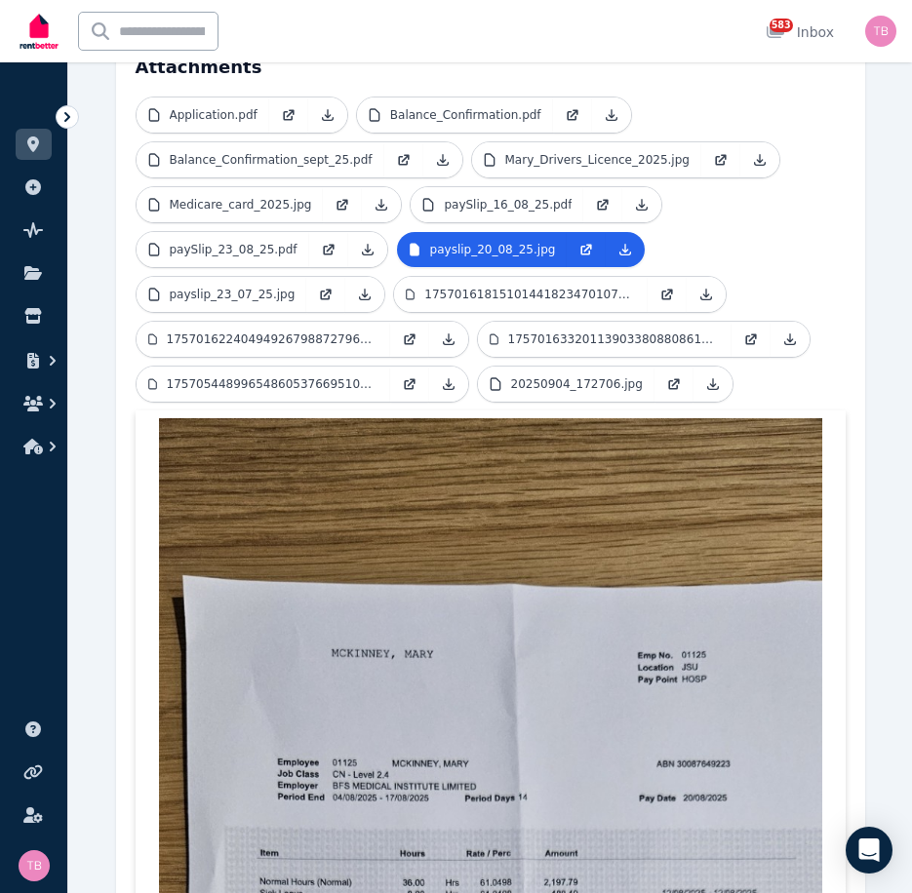
scroll to position [585, 0]
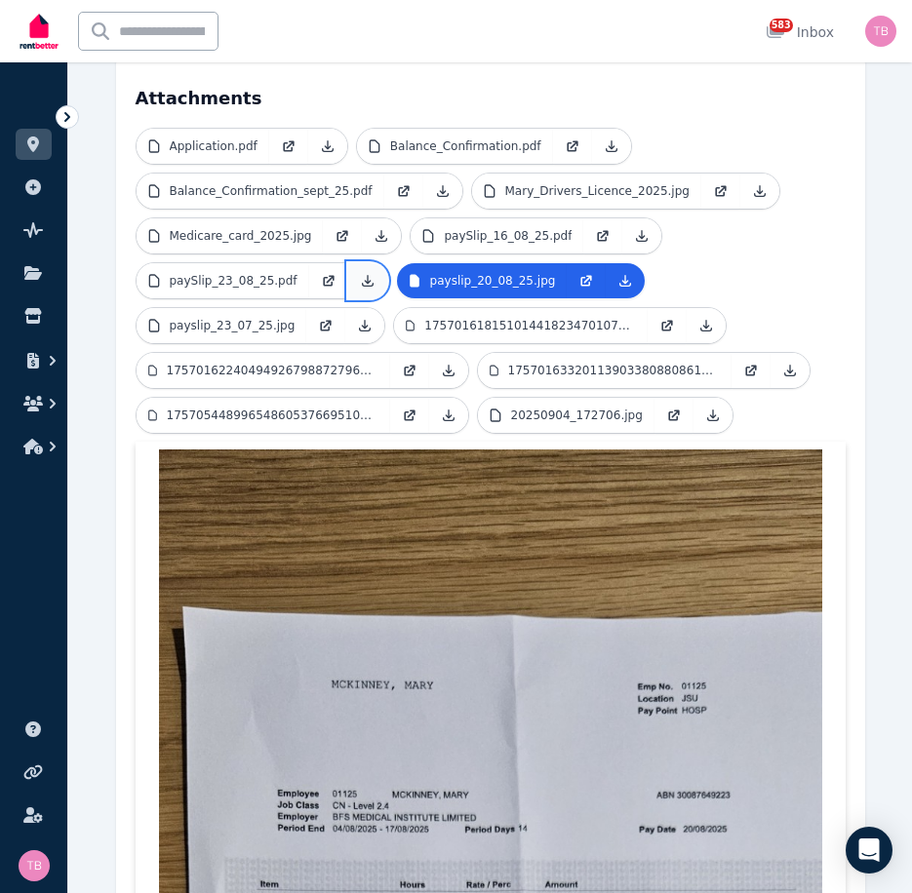
click at [362, 275] on icon at bounding box center [367, 280] width 11 height 11
drag, startPoint x: 817, startPoint y: 277, endPoint x: 787, endPoint y: 279, distance: 30.3
click at [817, 277] on ul "Application.pdf Balance_Confirmation.pdf Balance_Confirmation_sept_25.pdf Mary_…" at bounding box center [491, 285] width 710 height 314
click at [231, 273] on p "paySlip_23_08_25.pdf" at bounding box center [234, 281] width 128 height 16
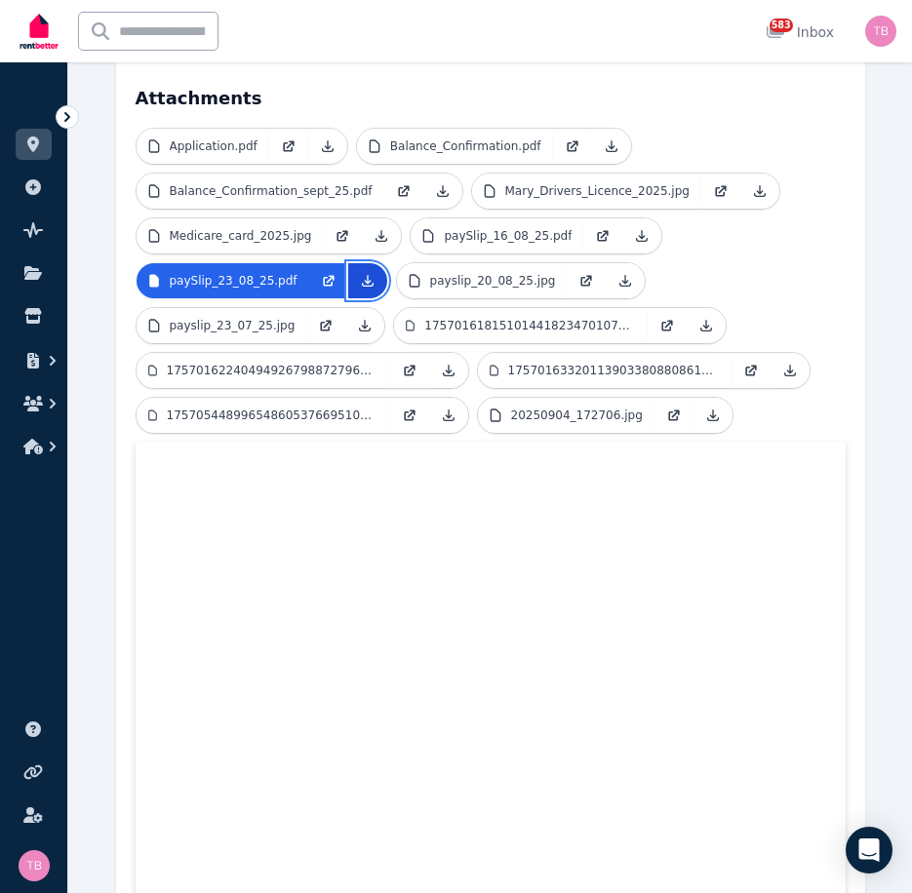
click at [360, 273] on icon at bounding box center [368, 281] width 16 height 16
click at [908, 155] on div "1 of 3 List view [PERSON_NAME] and [PERSON_NAME] Save to Documents Reject Creat…" at bounding box center [489, 555] width 843 height 2001
click at [471, 228] on p "paySlip_16_08_25.pdf" at bounding box center [508, 236] width 128 height 16
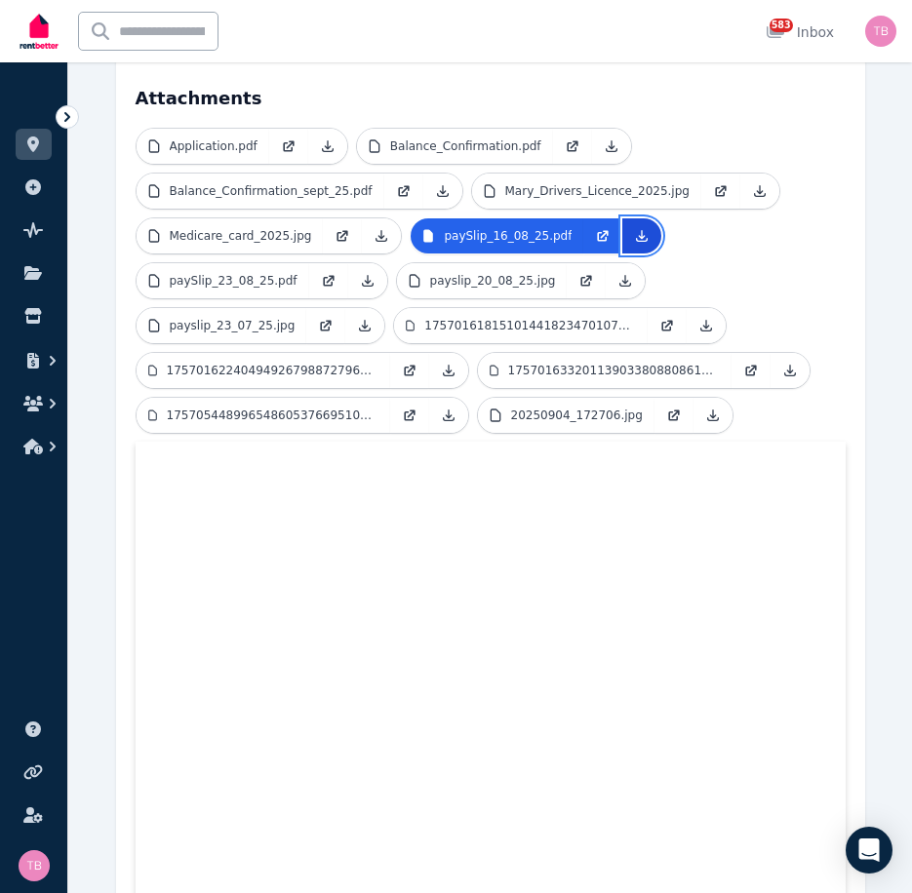
click at [637, 230] on icon at bounding box center [642, 235] width 11 height 11
click at [229, 228] on p "Medicare_card_2025.jpg" at bounding box center [241, 236] width 142 height 16
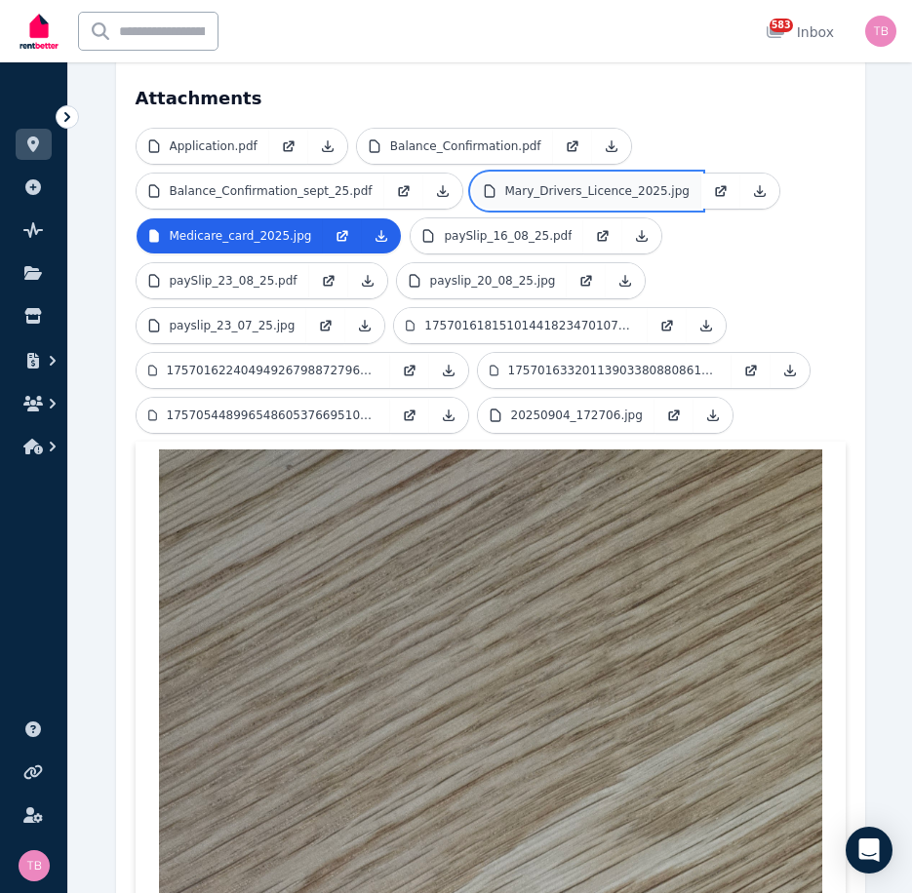
click at [519, 183] on p "Mary_Drivers_Licence_2025.jpg" at bounding box center [597, 191] width 184 height 16
